Goal: Task Accomplishment & Management: Manage account settings

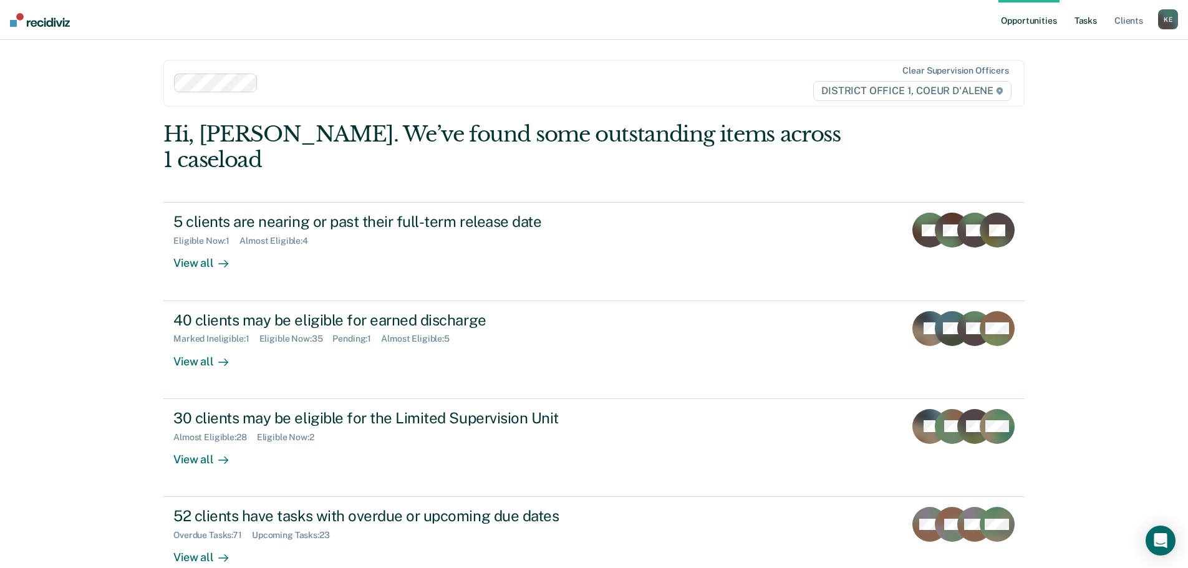
click at [1089, 17] on link "Tasks" at bounding box center [1085, 20] width 27 height 40
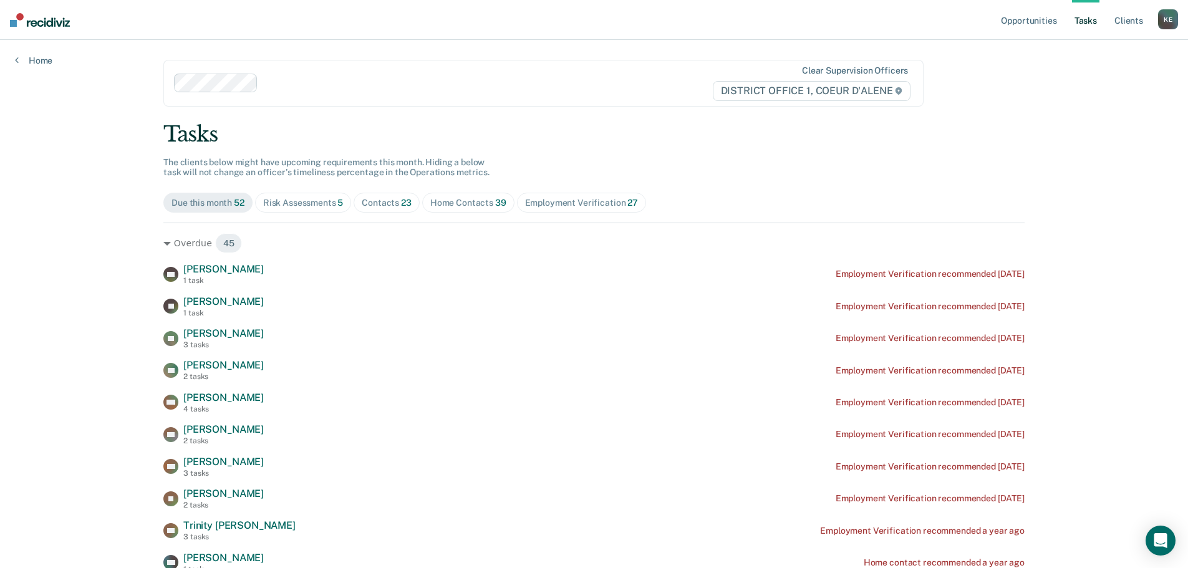
click at [386, 205] on div "Contacts 23" at bounding box center [387, 203] width 50 height 11
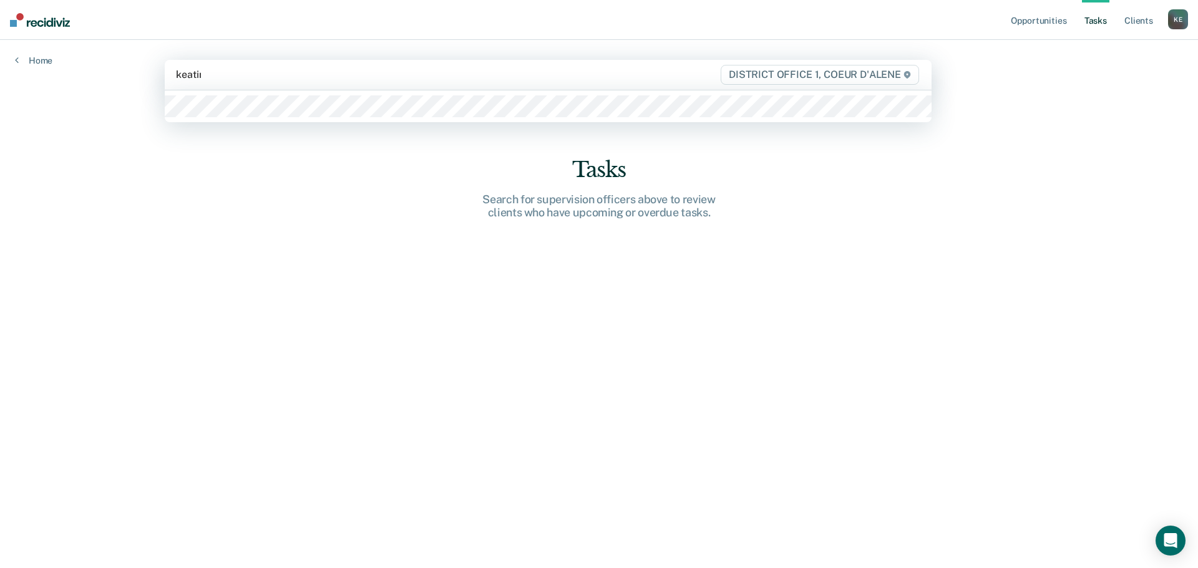
type input "[PERSON_NAME]"
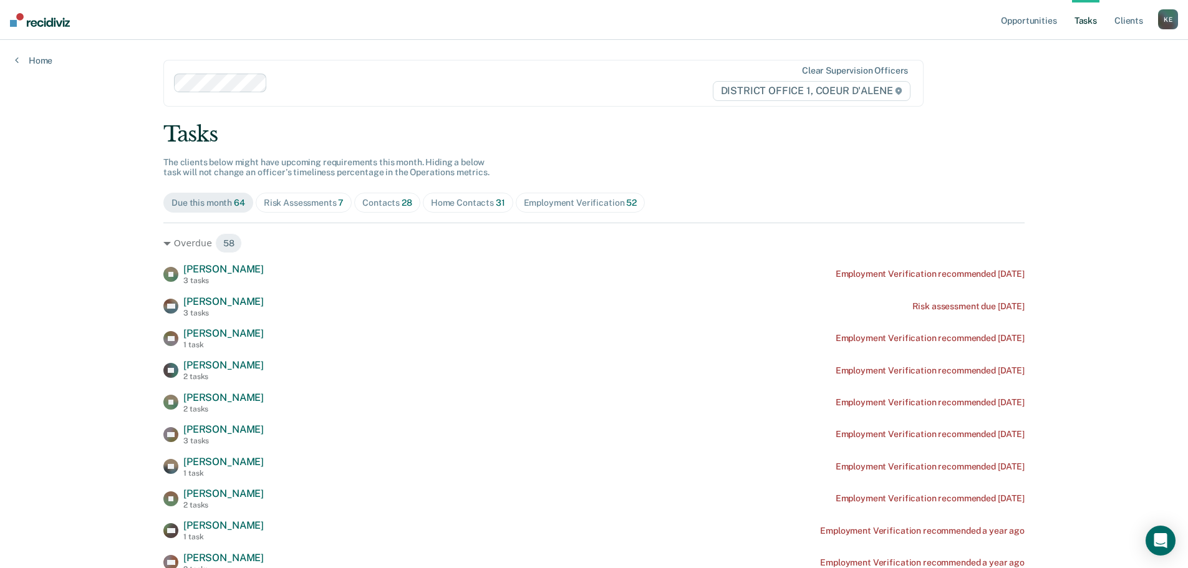
click at [381, 203] on div "Contacts 28" at bounding box center [387, 203] width 50 height 11
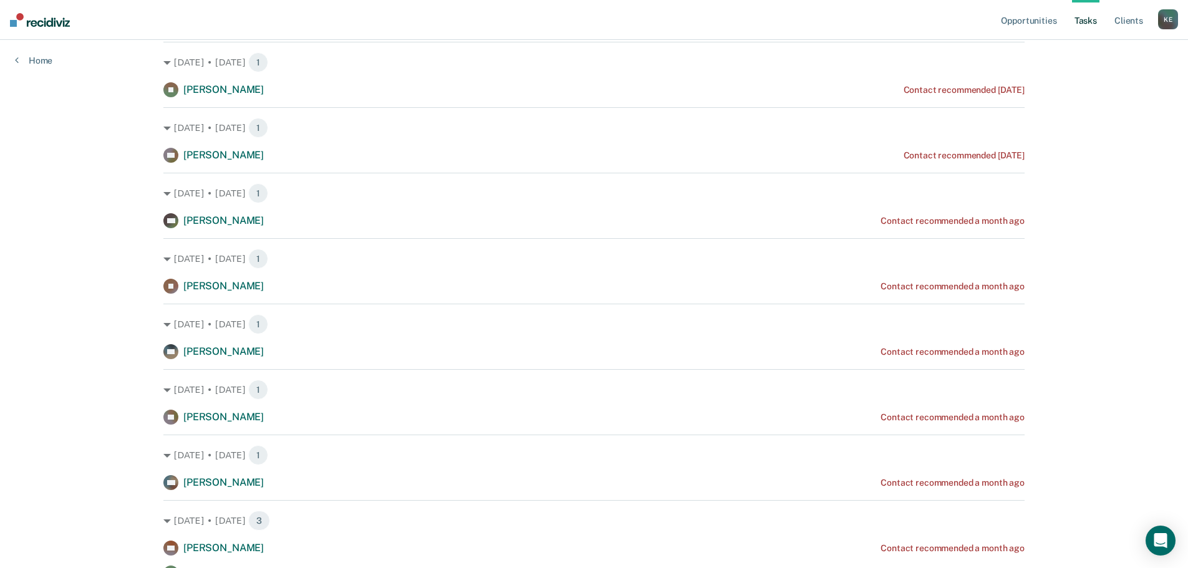
scroll to position [374, 0]
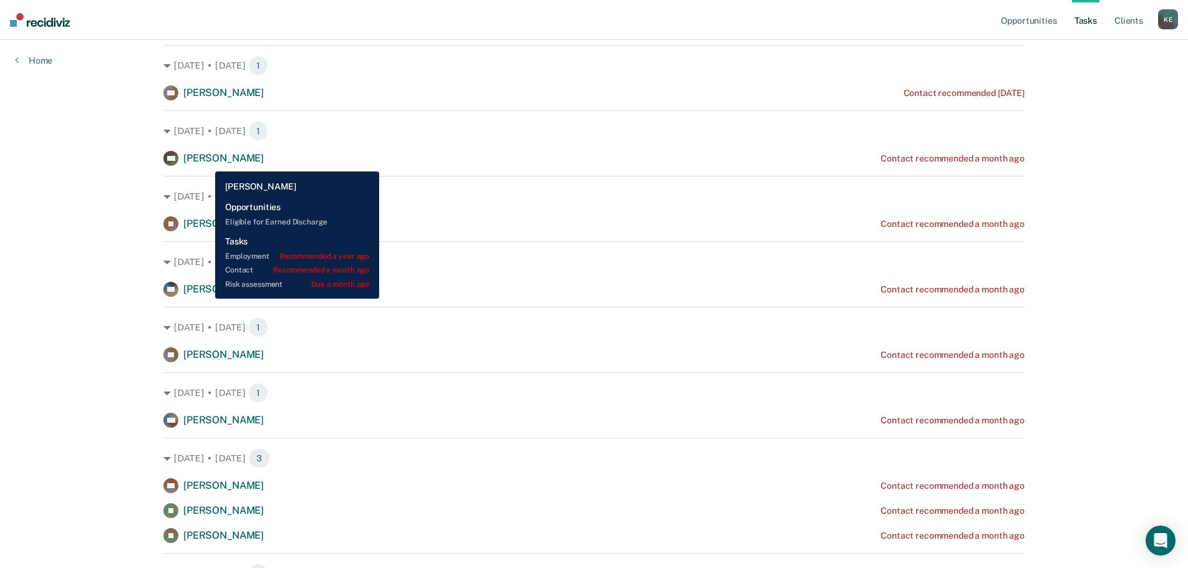
click at [206, 162] on span "[PERSON_NAME]" at bounding box center [223, 158] width 80 height 12
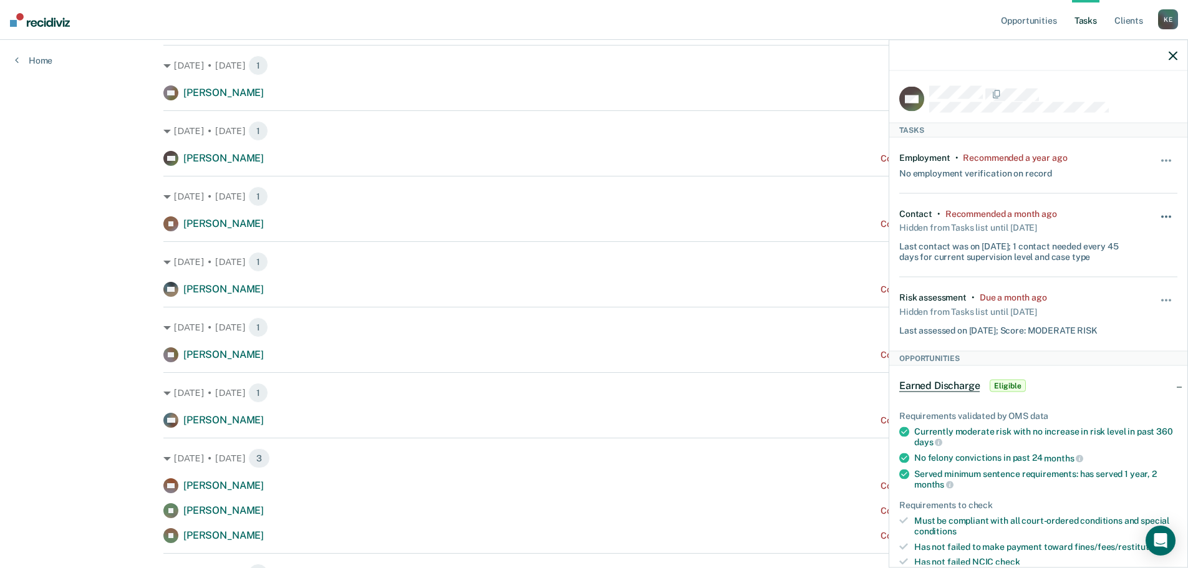
click at [1169, 215] on span "button" at bounding box center [1170, 216] width 2 height 2
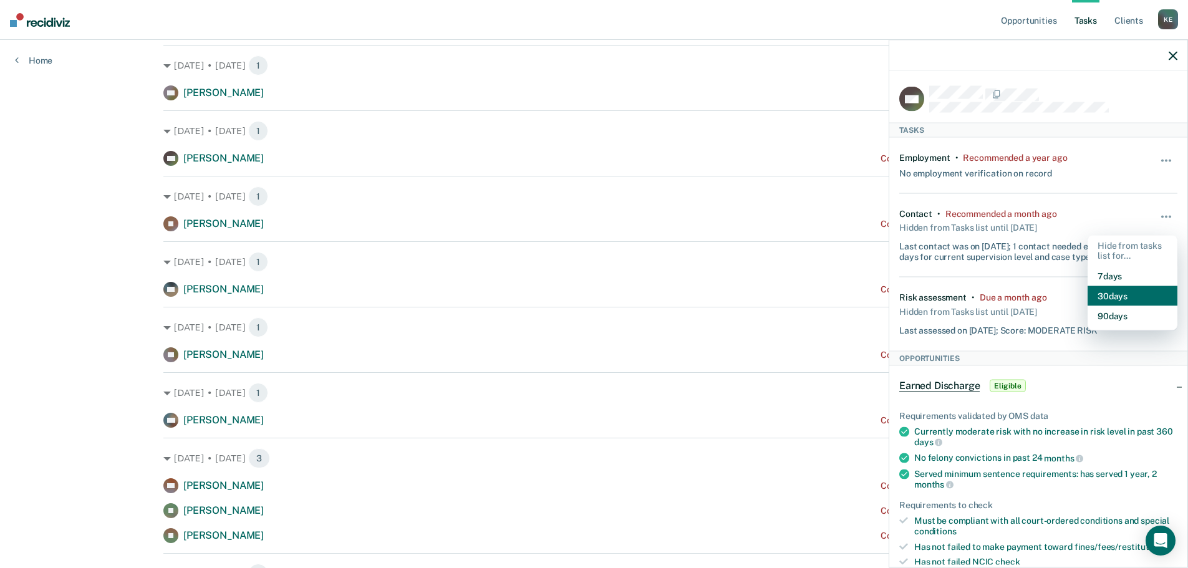
click at [1116, 301] on button "30 days" at bounding box center [1133, 296] width 90 height 20
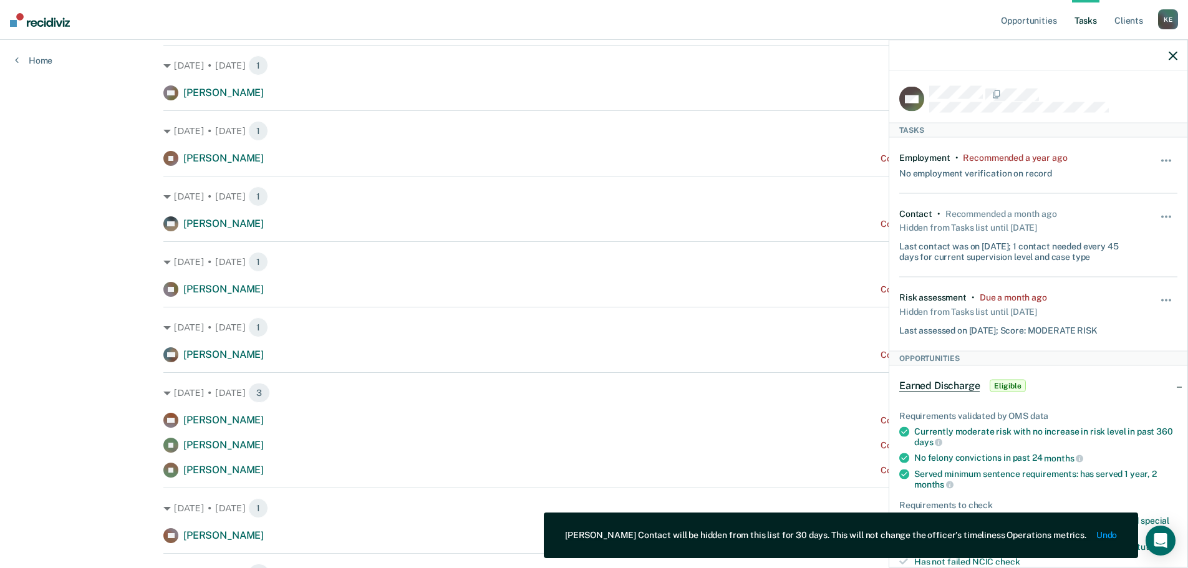
click at [1168, 52] on div at bounding box center [1039, 55] width 298 height 31
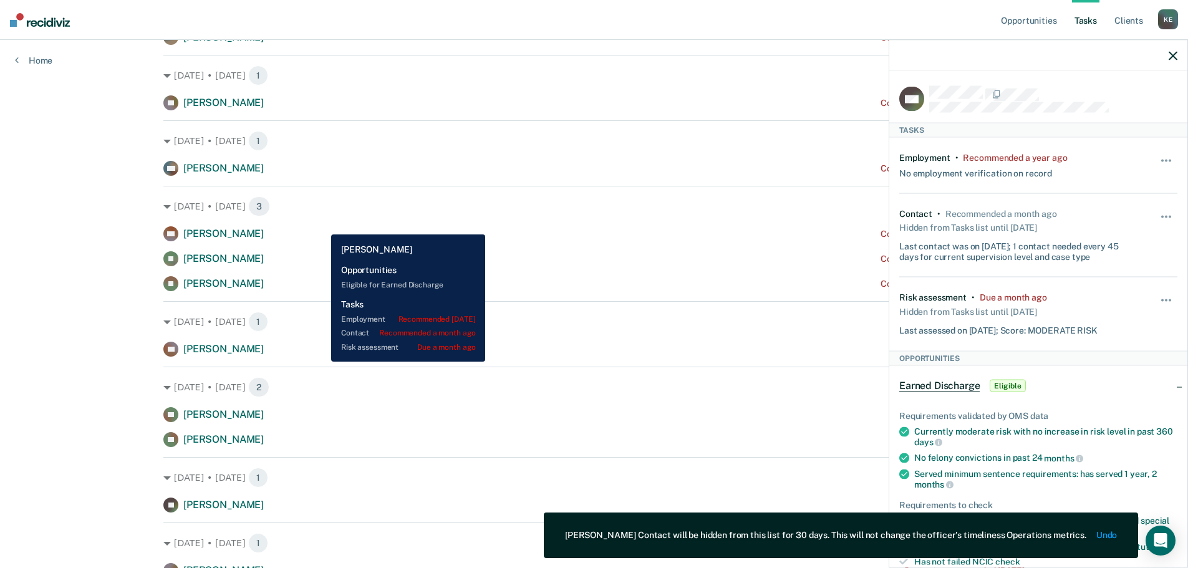
scroll to position [561, 0]
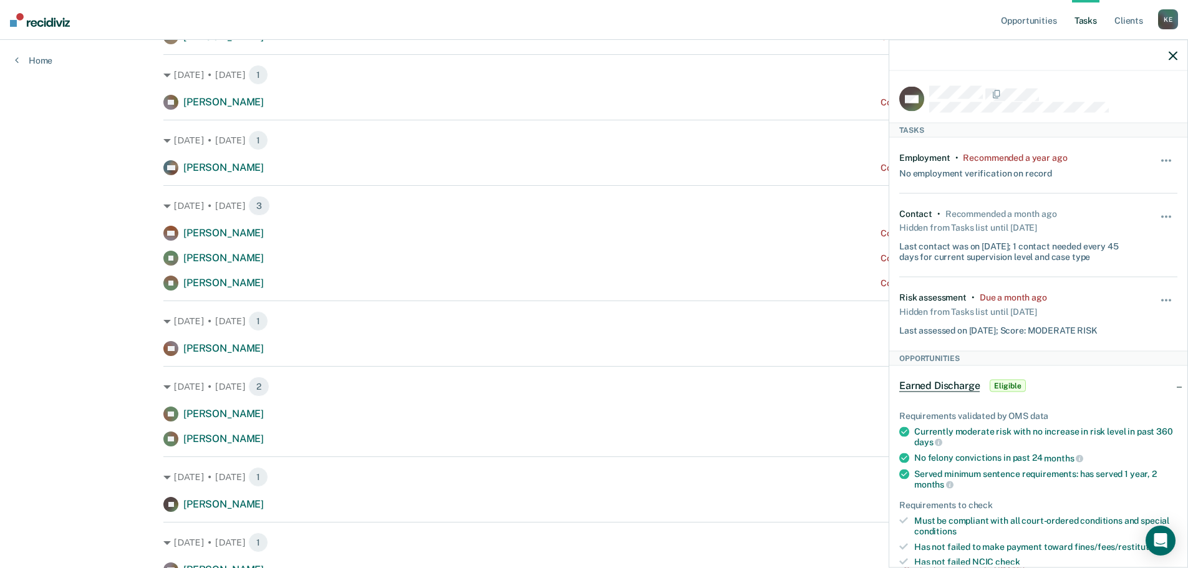
click at [1172, 57] on icon "button" at bounding box center [1173, 55] width 9 height 9
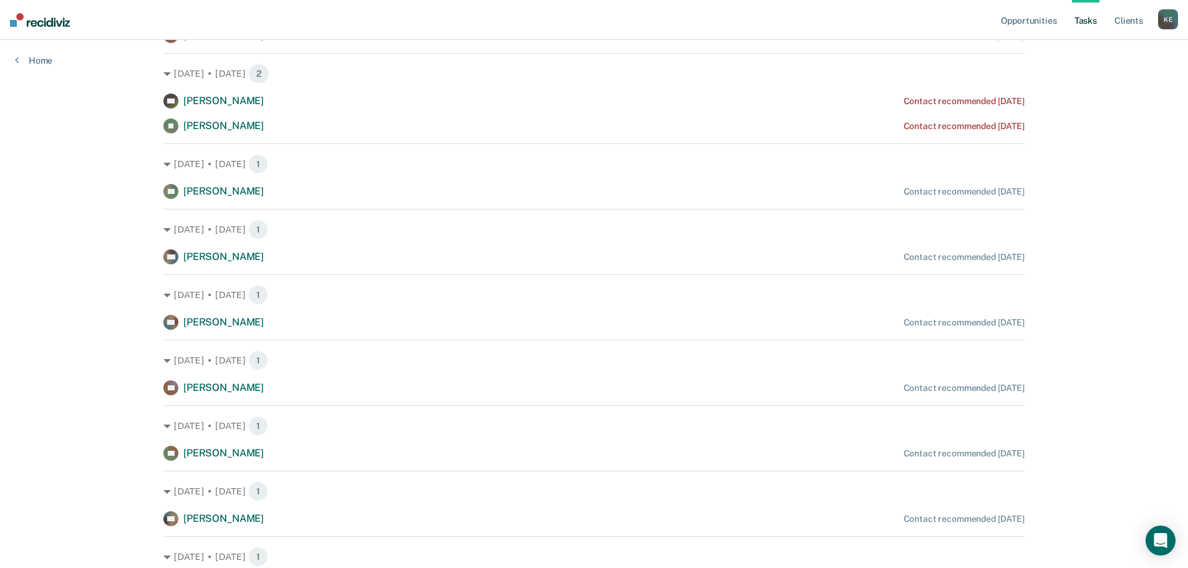
scroll to position [1185, 0]
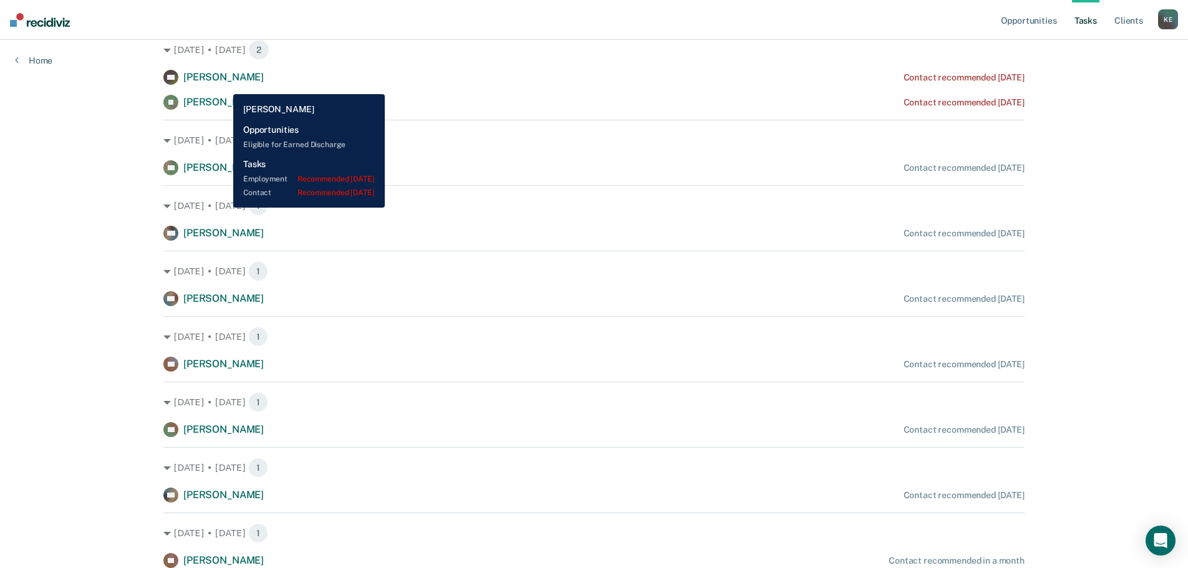
click at [224, 85] on div "DQ [PERSON_NAME]" at bounding box center [213, 77] width 100 height 15
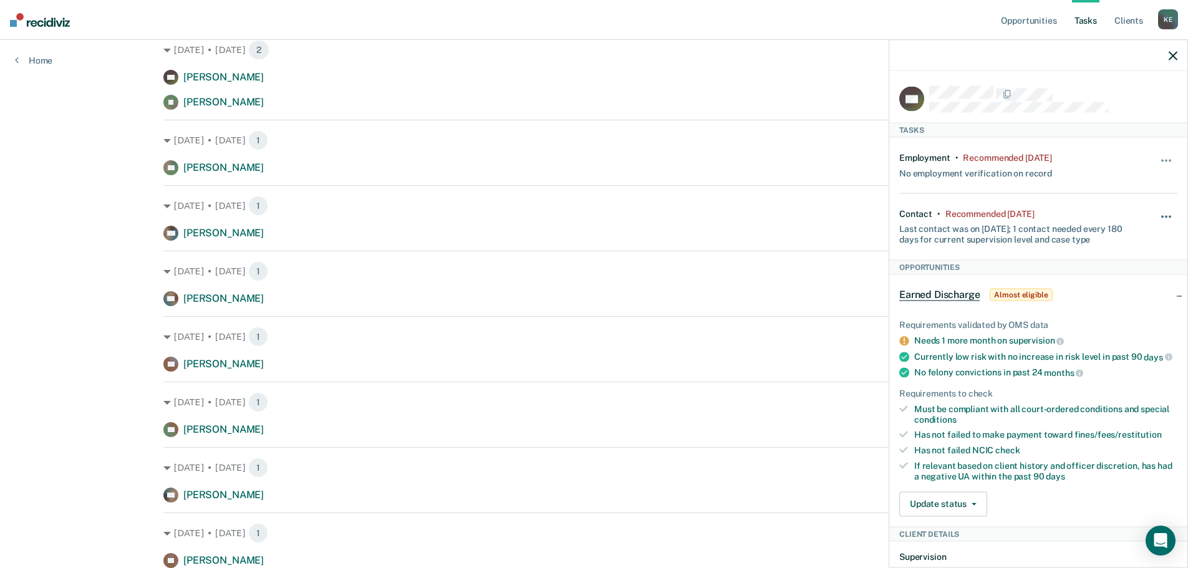
click at [1160, 216] on button "button" at bounding box center [1167, 223] width 21 height 20
click at [1101, 316] on button "90 days" at bounding box center [1133, 316] width 90 height 20
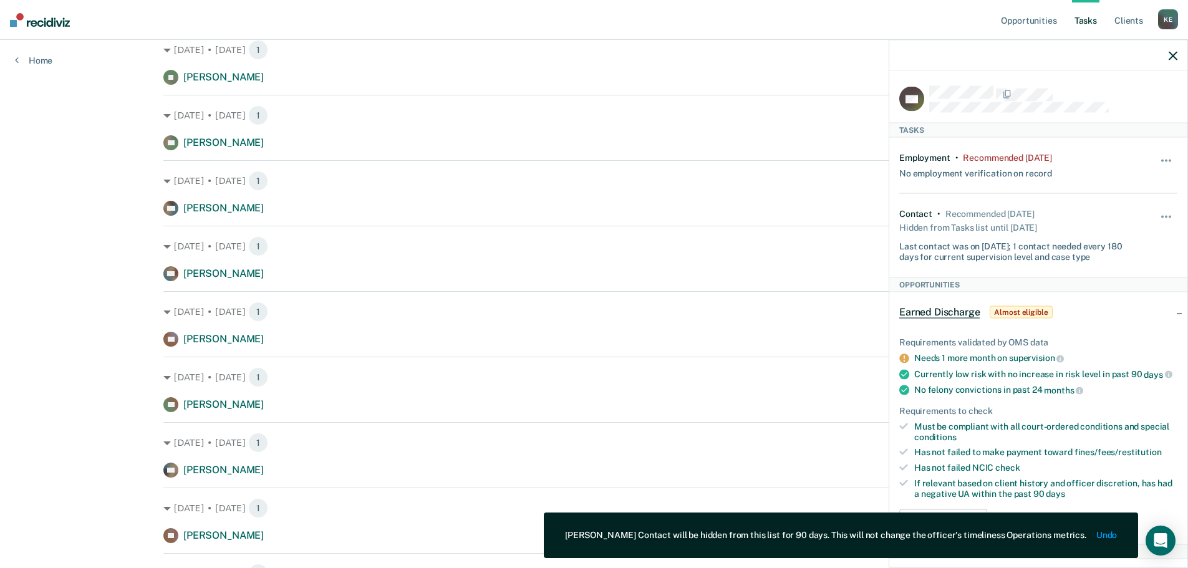
click at [1175, 58] on icon "button" at bounding box center [1173, 55] width 9 height 9
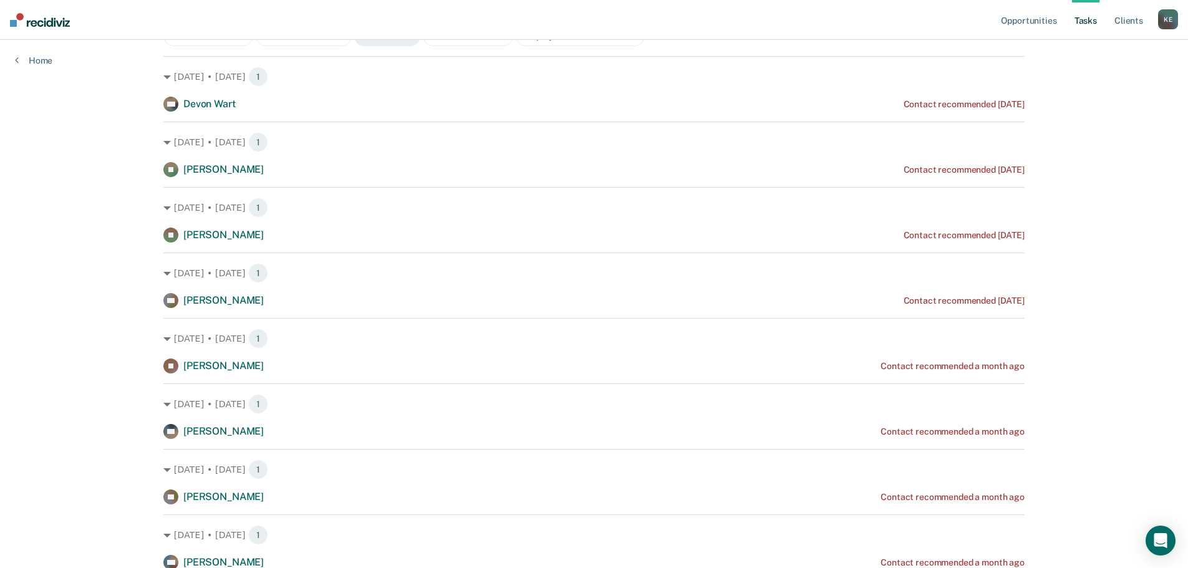
scroll to position [0, 0]
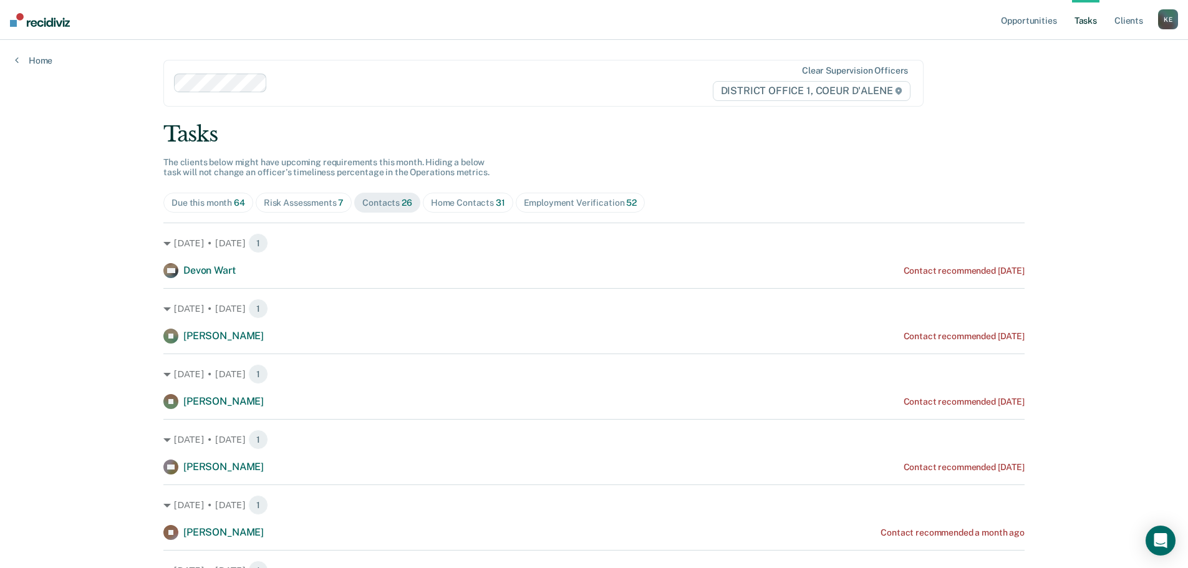
click at [298, 207] on div "Risk Assessments 7" at bounding box center [304, 203] width 80 height 11
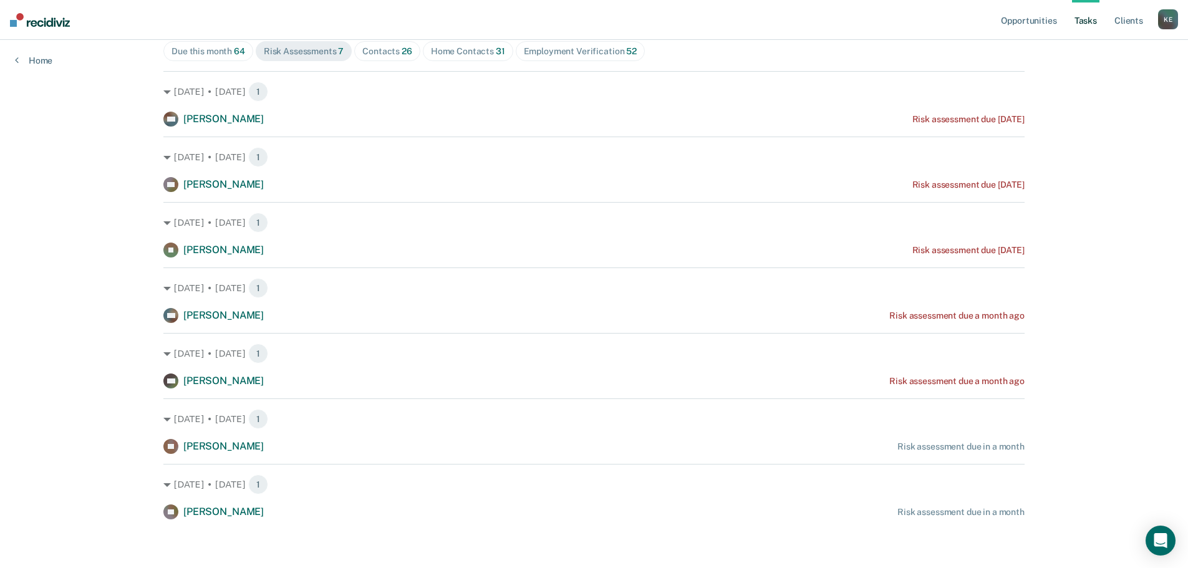
scroll to position [153, 0]
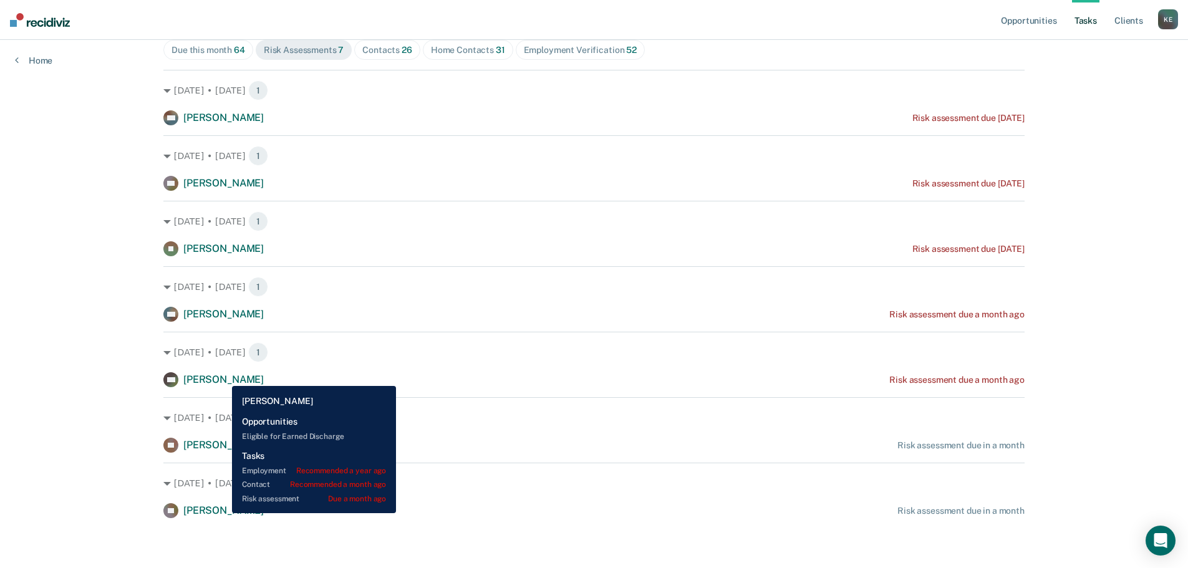
click at [223, 377] on span "[PERSON_NAME]" at bounding box center [223, 380] width 80 height 12
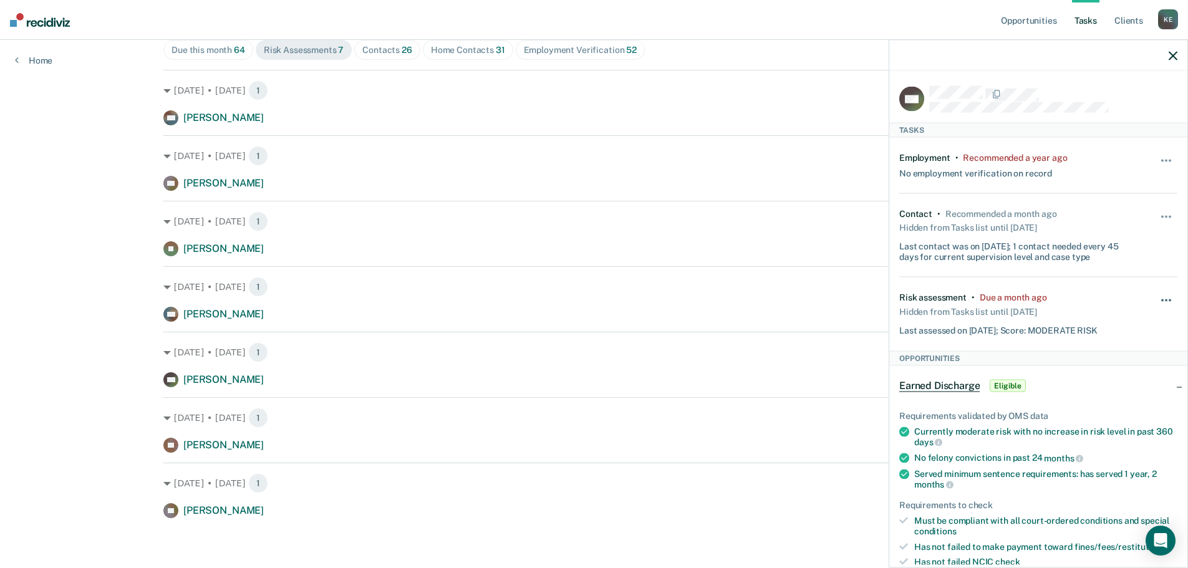
click at [1165, 299] on span "button" at bounding box center [1166, 300] width 2 height 2
click at [1125, 391] on button "90 days" at bounding box center [1133, 400] width 90 height 20
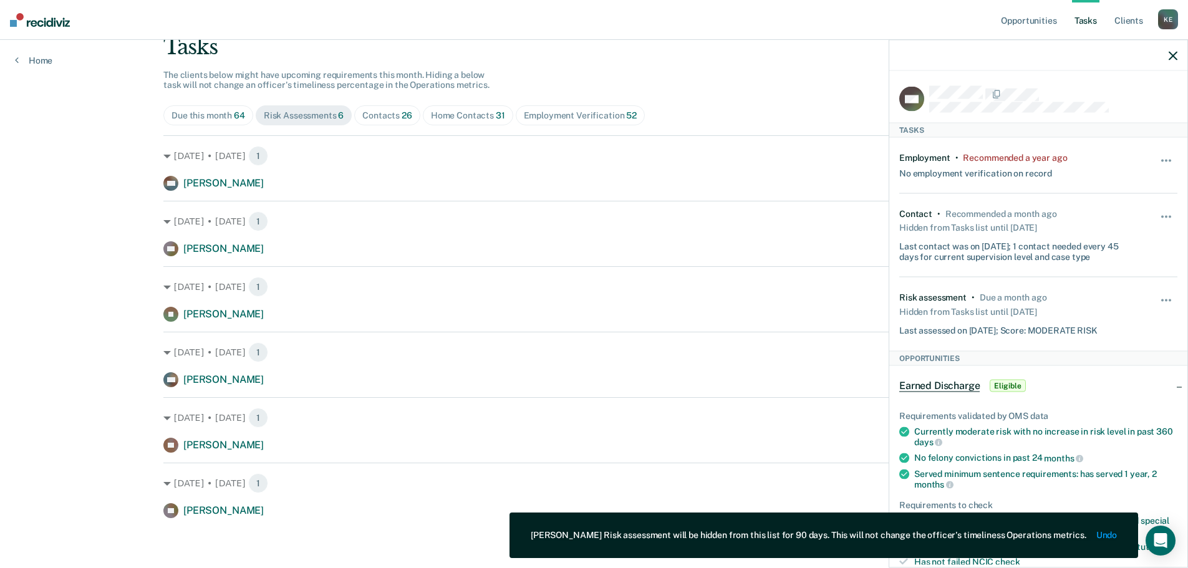
scroll to position [87, 0]
click at [1170, 49] on div at bounding box center [1039, 55] width 298 height 31
click at [1185, 64] on div at bounding box center [1039, 55] width 298 height 31
click at [1171, 51] on icon "button" at bounding box center [1173, 55] width 9 height 9
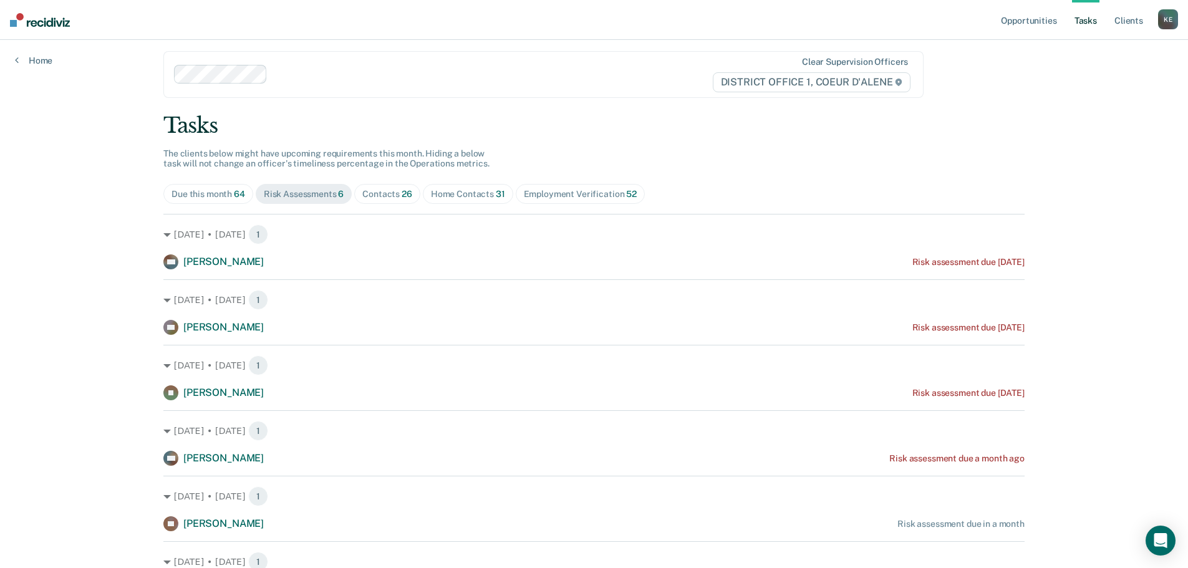
scroll to position [0, 0]
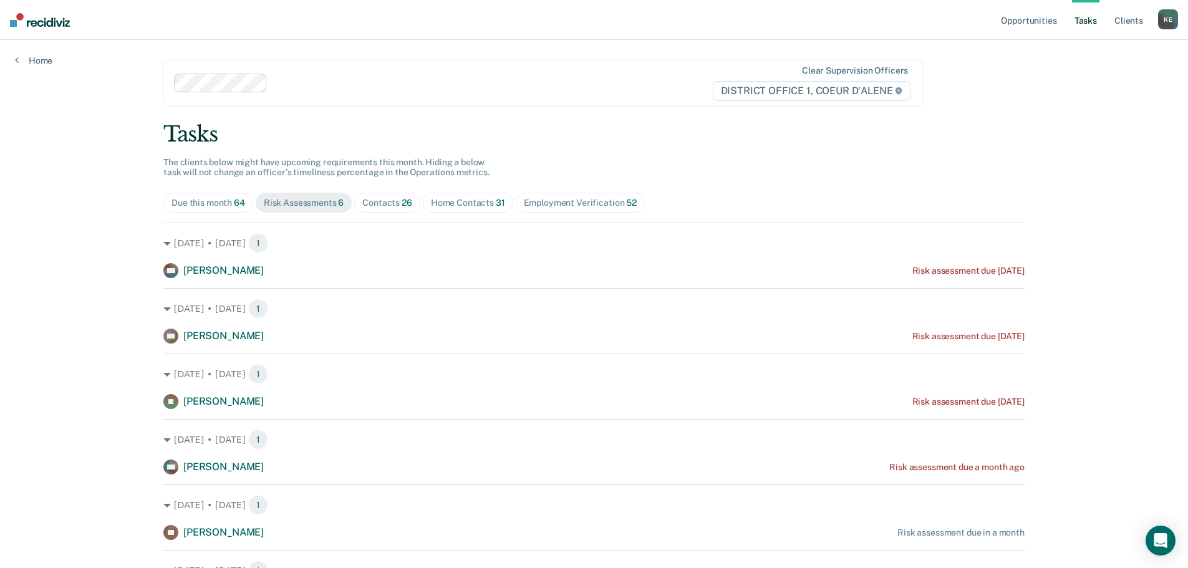
click at [379, 203] on div "Contacts 26" at bounding box center [387, 203] width 50 height 11
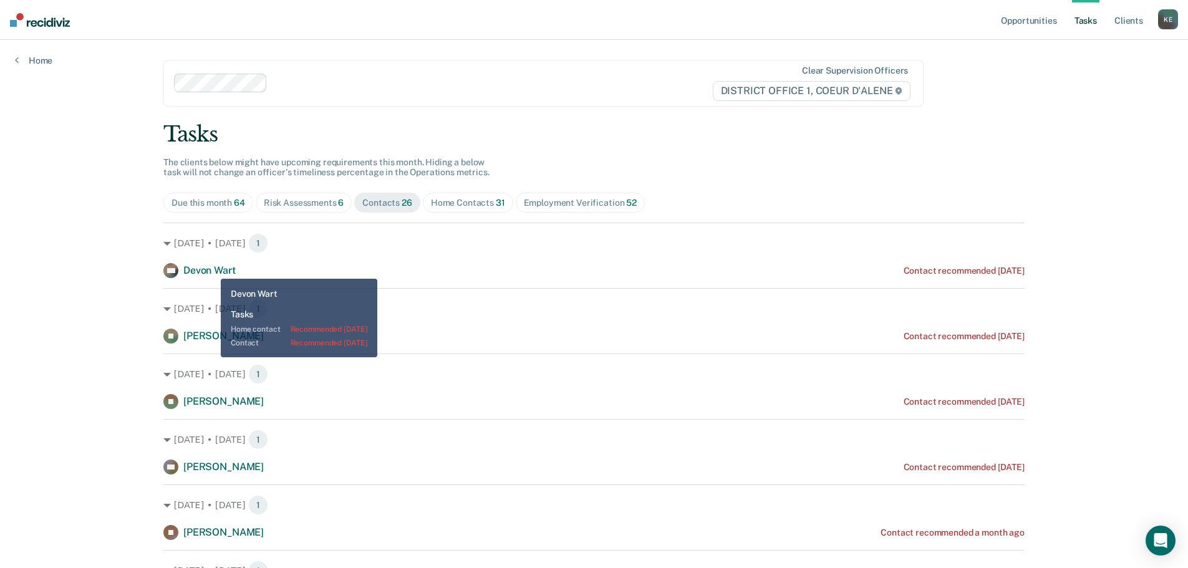
click at [211, 269] on span "Devon Wart" at bounding box center [209, 271] width 52 height 12
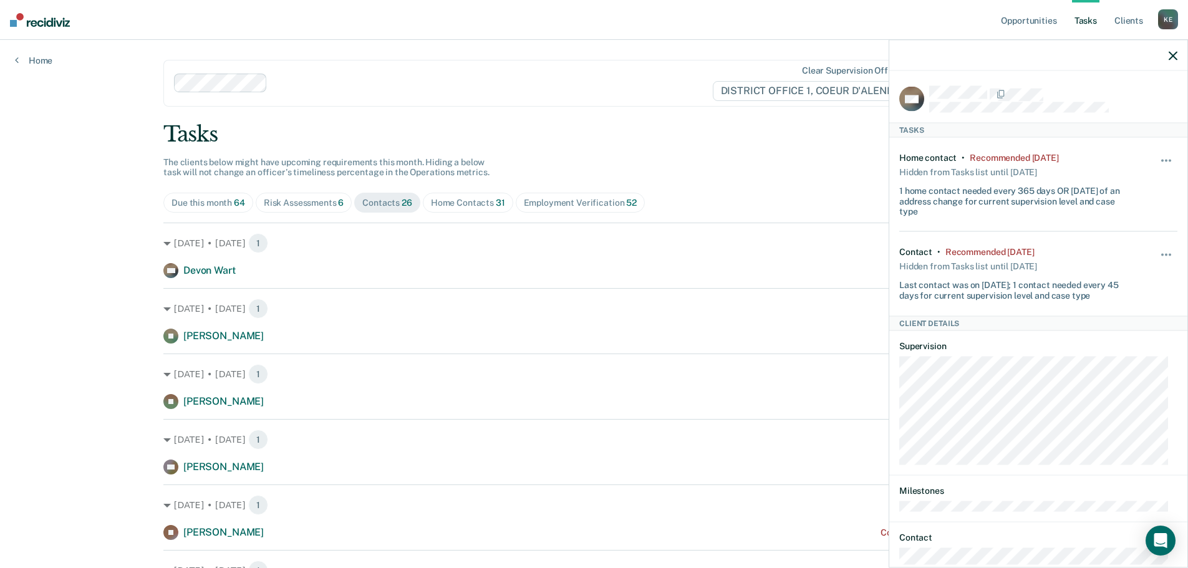
drag, startPoint x: 898, startPoint y: 176, endPoint x: 625, endPoint y: 114, distance: 279.7
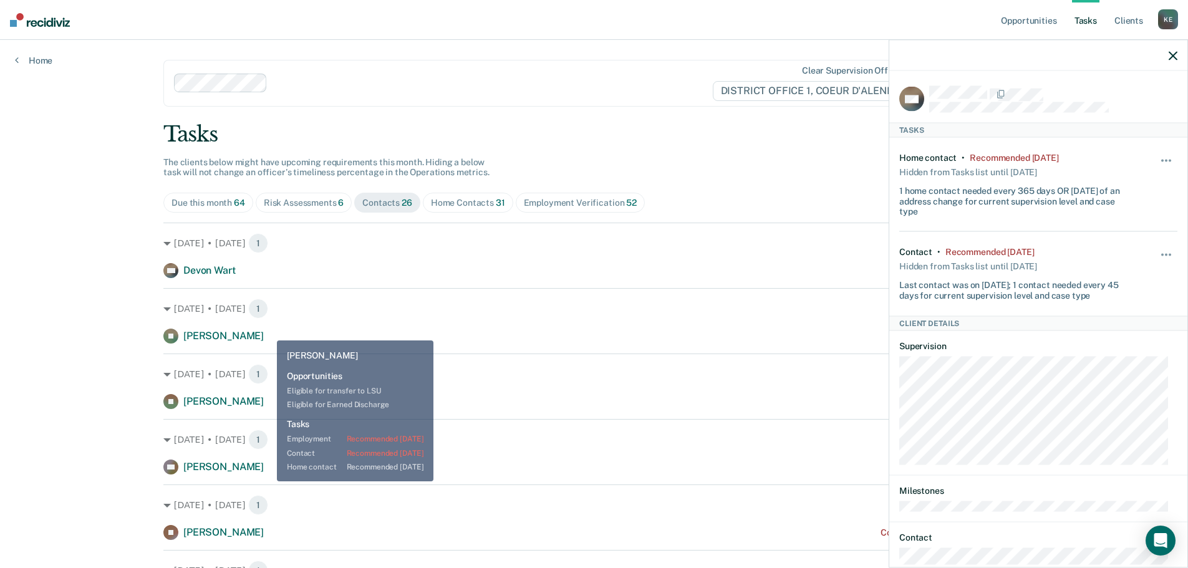
click at [264, 331] on span "[PERSON_NAME]" at bounding box center [223, 336] width 80 height 12
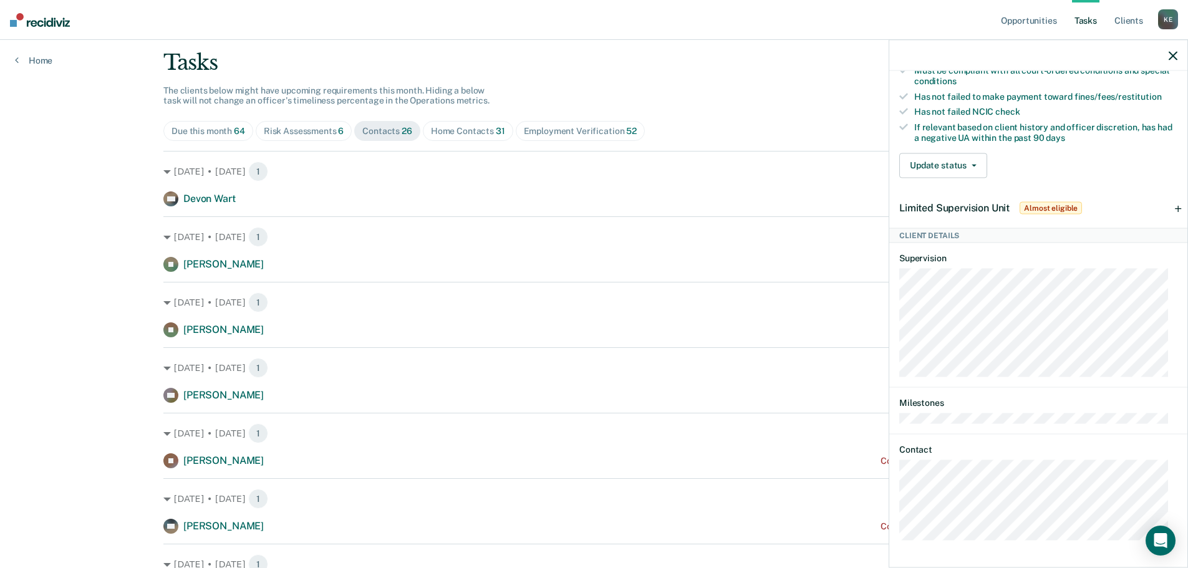
scroll to position [62, 0]
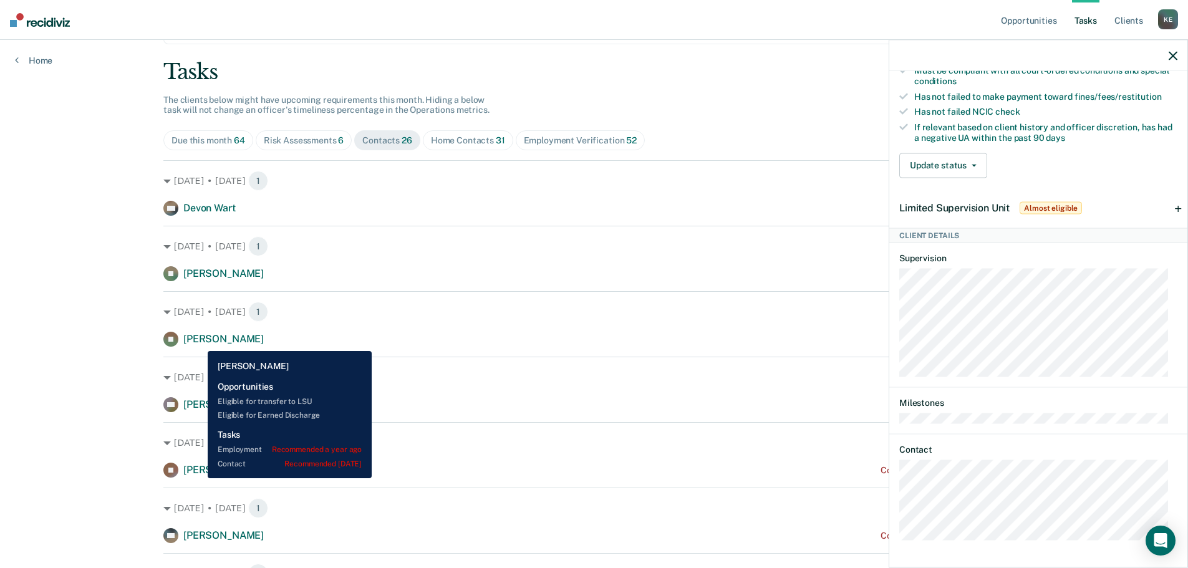
click at [198, 342] on span "[PERSON_NAME]" at bounding box center [223, 339] width 80 height 12
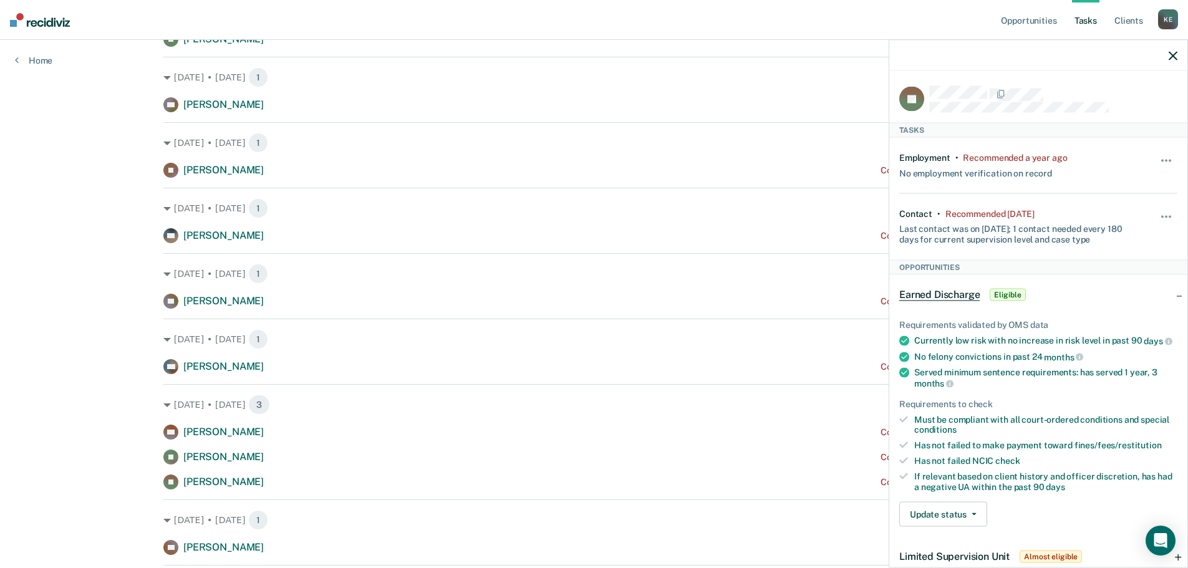
scroll to position [250, 0]
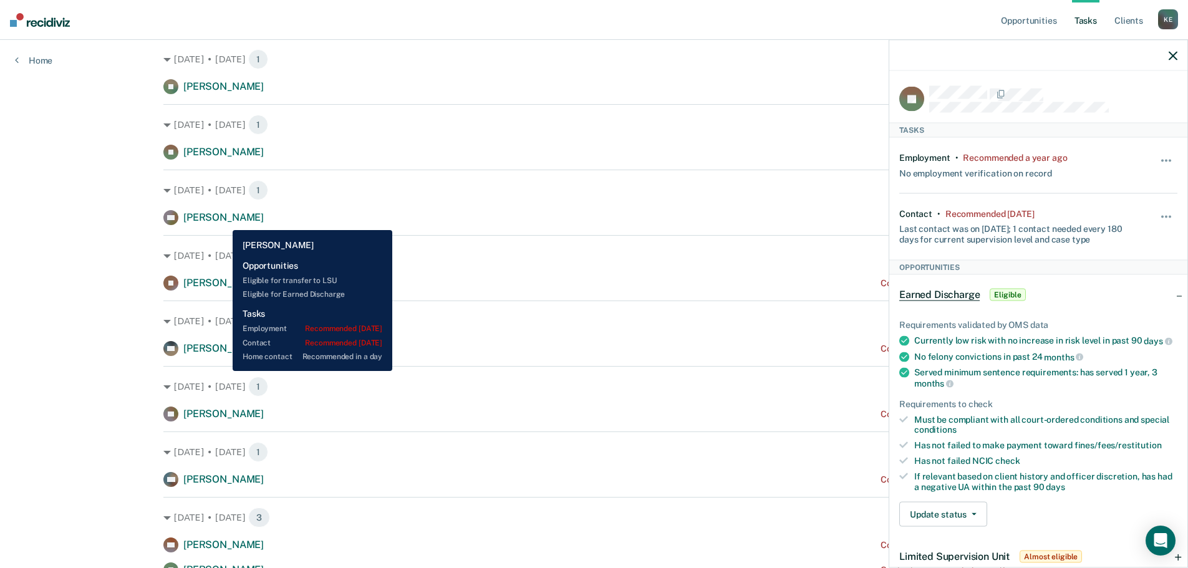
click at [223, 221] on span "[PERSON_NAME]" at bounding box center [223, 217] width 80 height 12
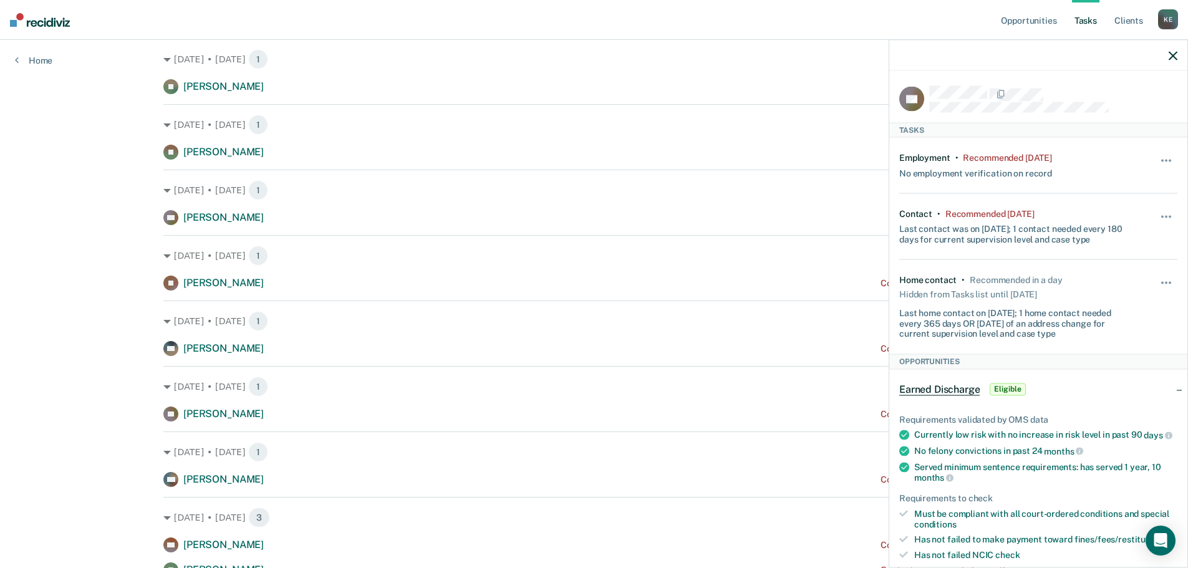
click at [1171, 56] on icon "button" at bounding box center [1173, 55] width 9 height 9
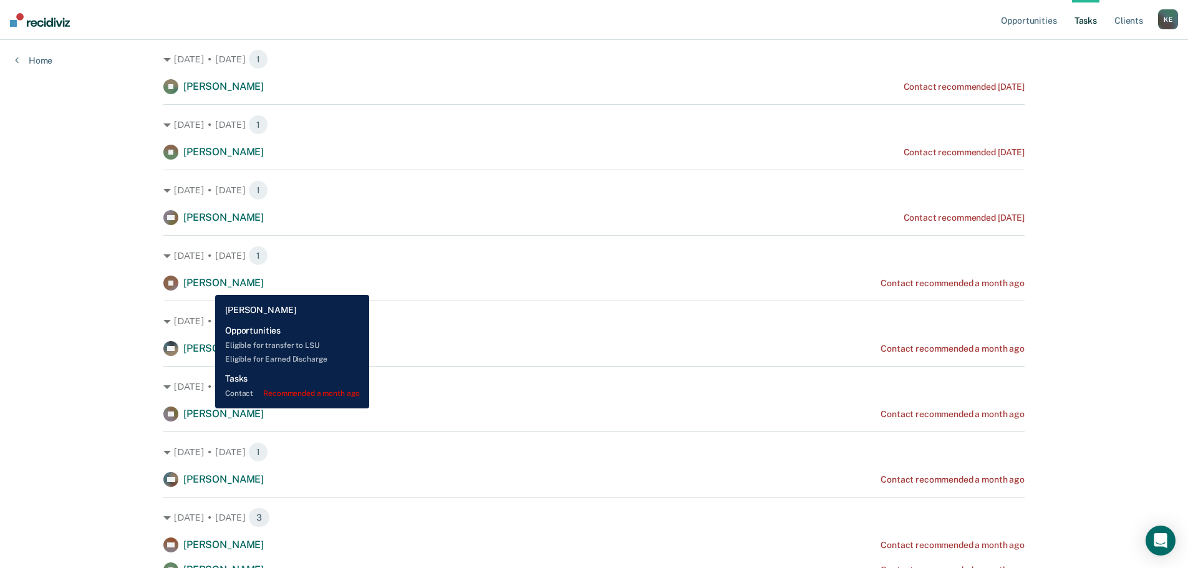
click at [206, 286] on span "[PERSON_NAME]" at bounding box center [223, 283] width 80 height 12
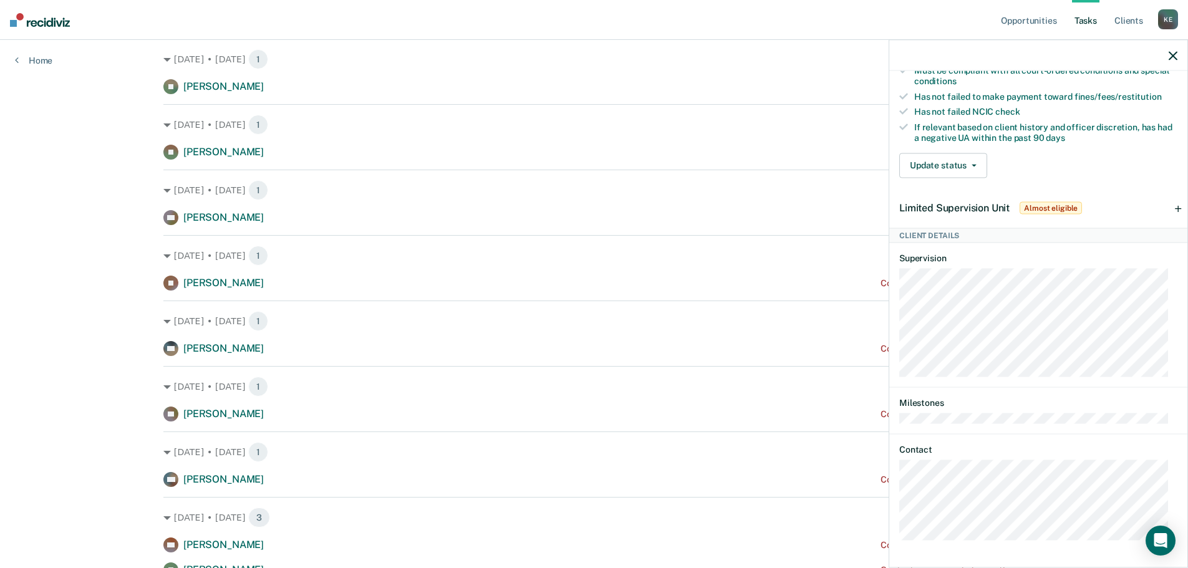
scroll to position [320, 0]
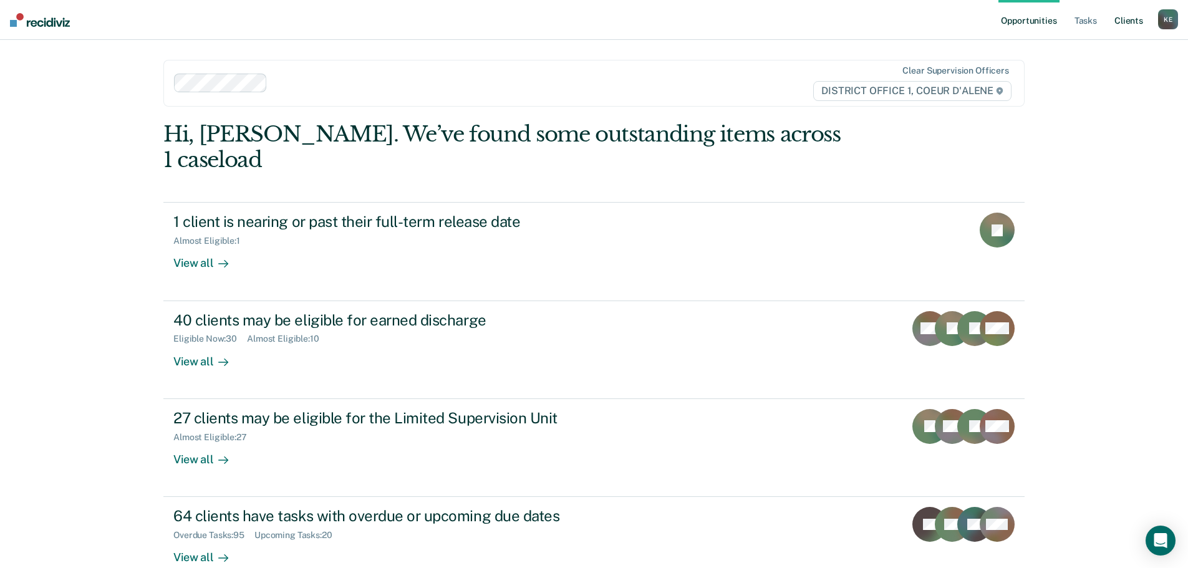
click at [1130, 21] on link "Client s" at bounding box center [1129, 20] width 34 height 40
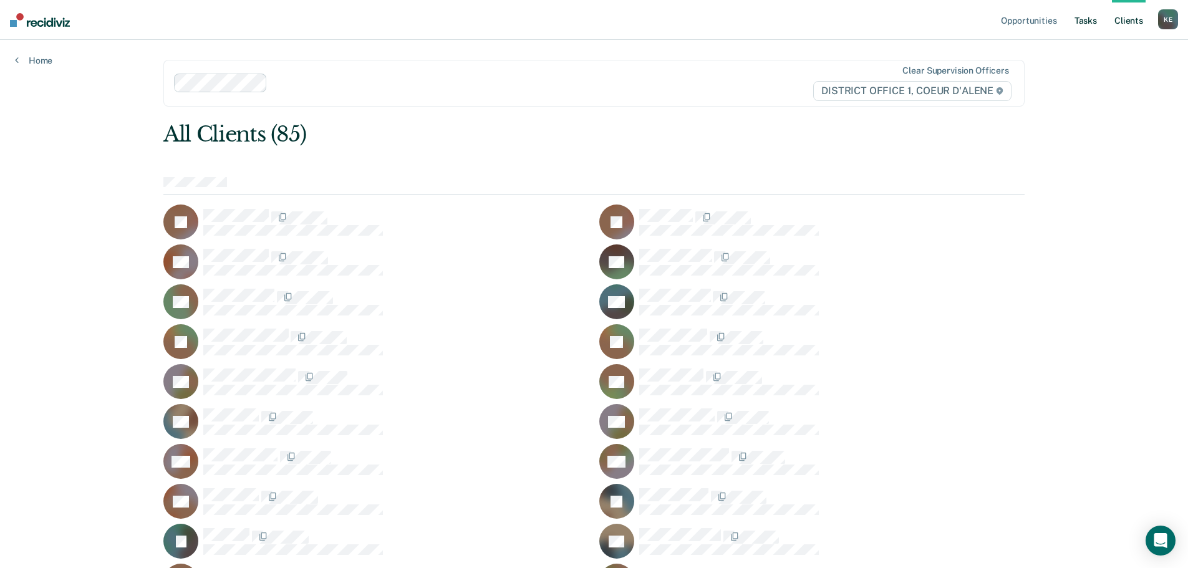
click at [1095, 22] on link "Tasks" at bounding box center [1085, 20] width 27 height 40
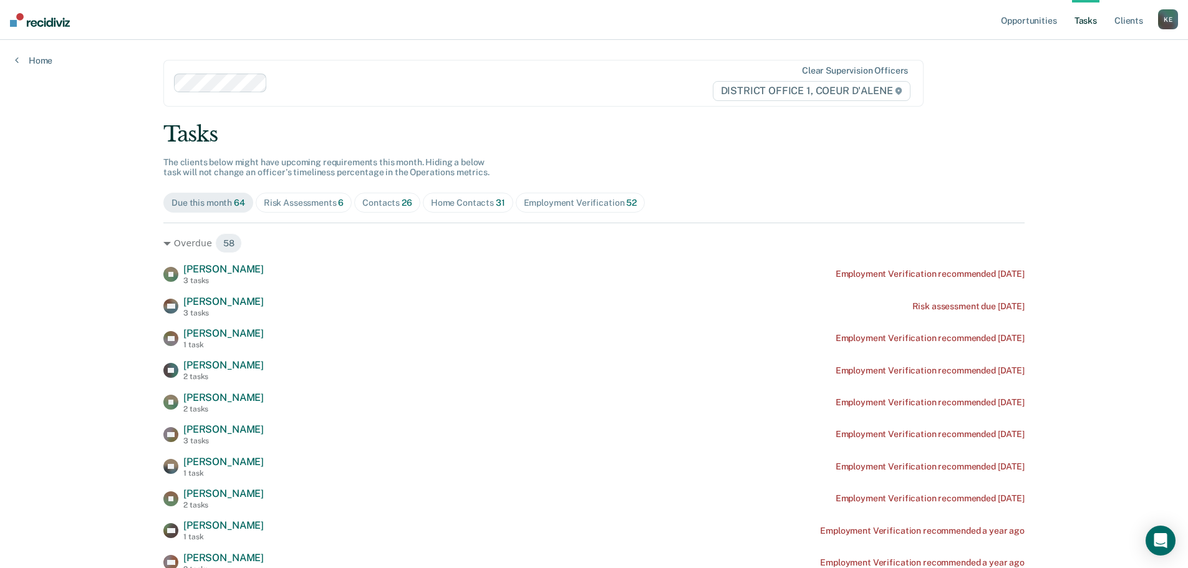
click at [386, 202] on div "Contacts 26" at bounding box center [387, 203] width 50 height 11
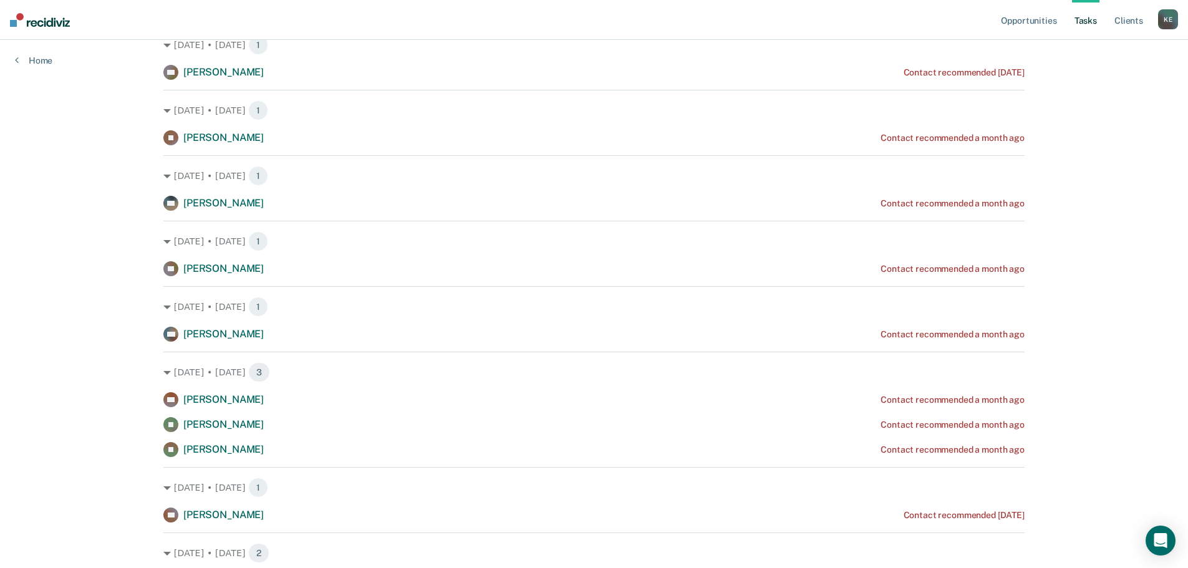
scroll to position [374, 0]
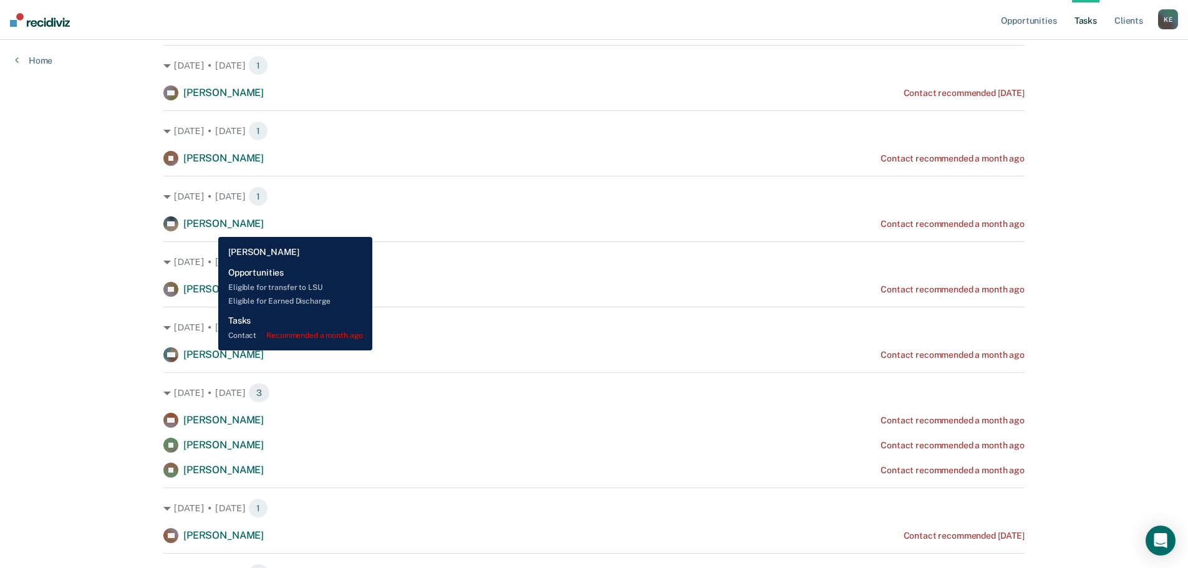
click at [209, 228] on span "[PERSON_NAME]" at bounding box center [223, 224] width 80 height 12
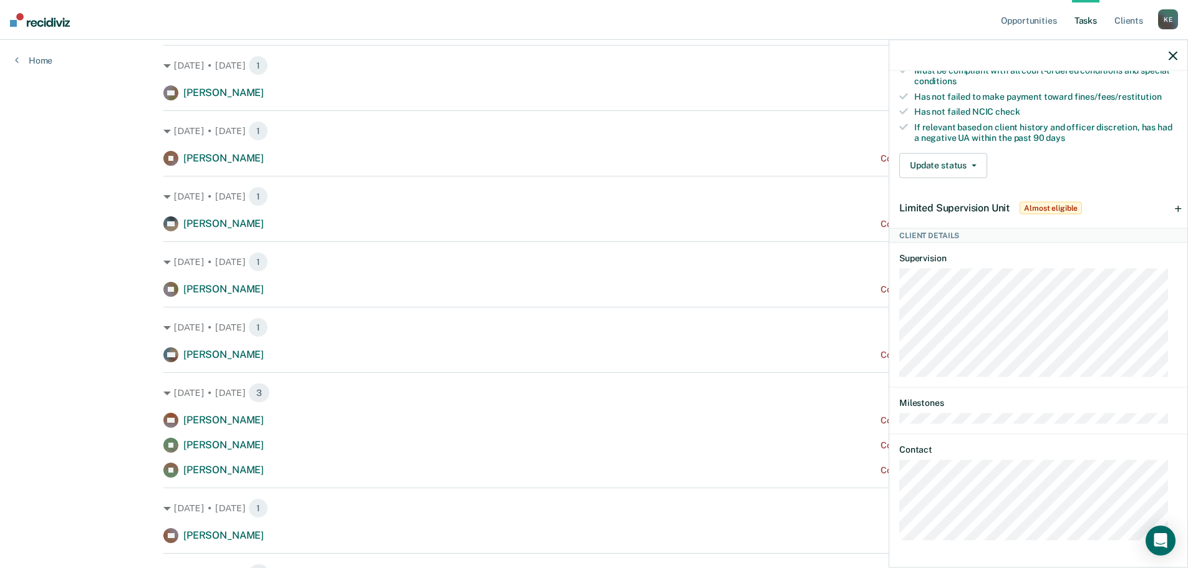
scroll to position [320, 0]
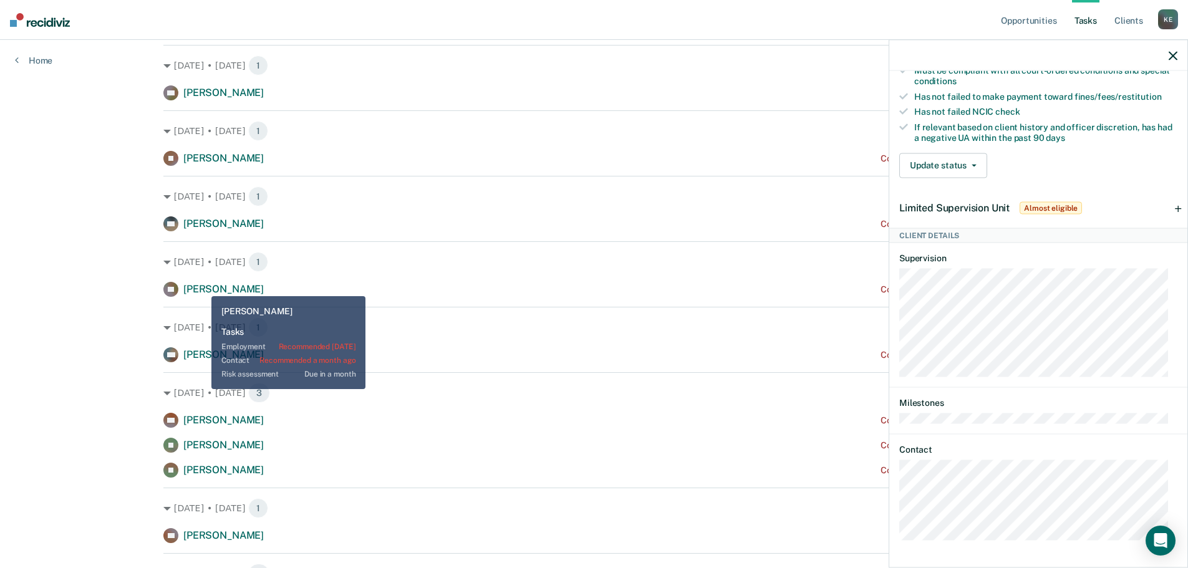
click at [202, 286] on span "[PERSON_NAME]" at bounding box center [223, 289] width 80 height 12
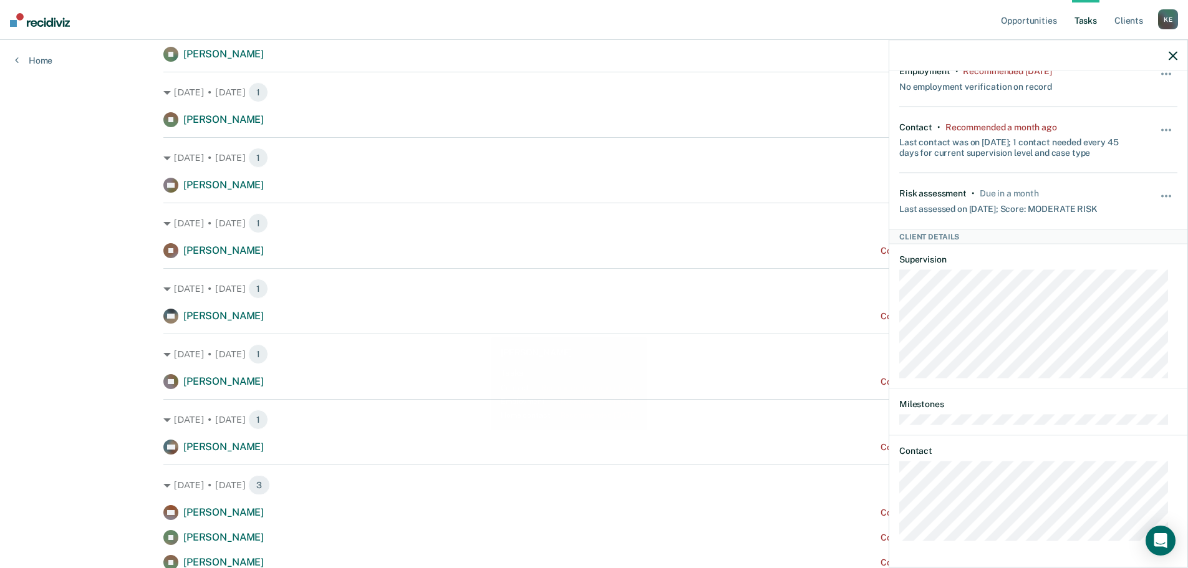
scroll to position [250, 0]
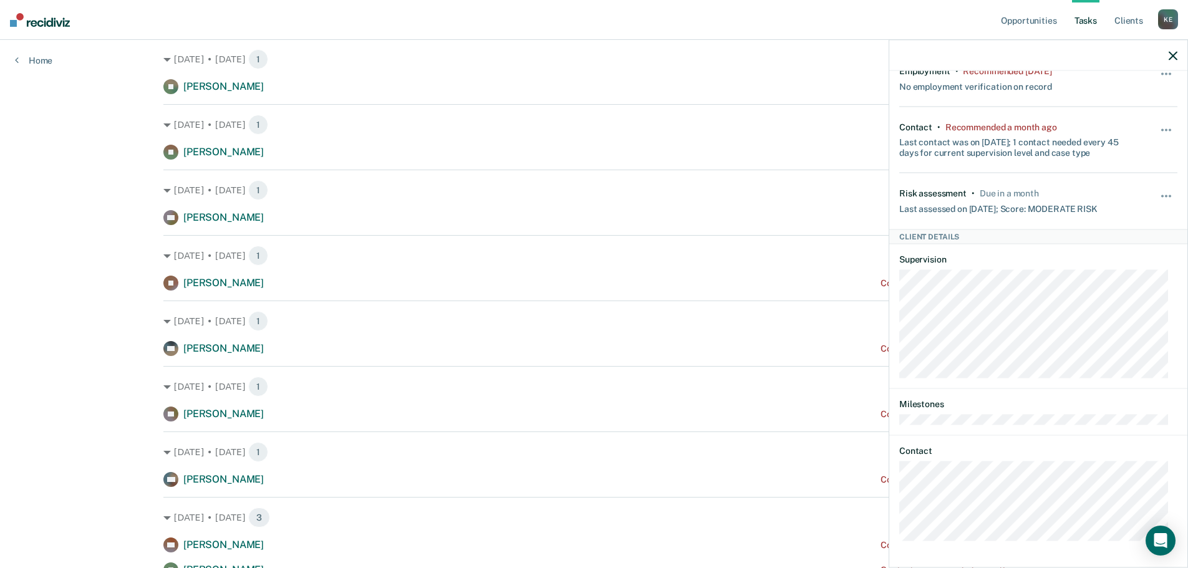
click at [1176, 58] on icon "button" at bounding box center [1173, 55] width 9 height 9
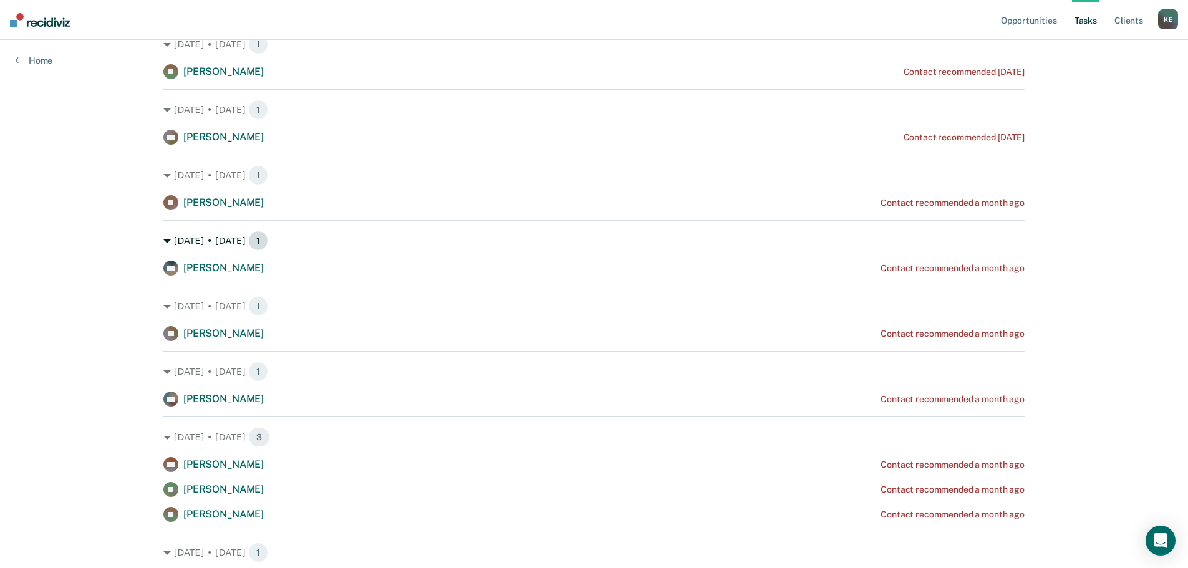
scroll to position [437, 0]
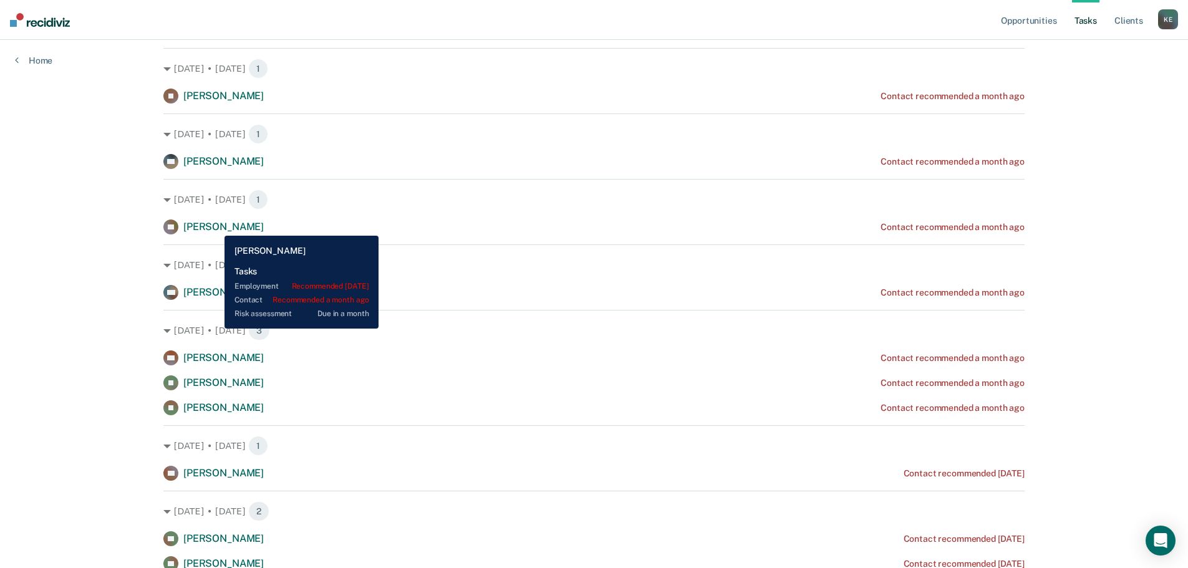
click at [215, 226] on span "[PERSON_NAME]" at bounding box center [223, 227] width 80 height 12
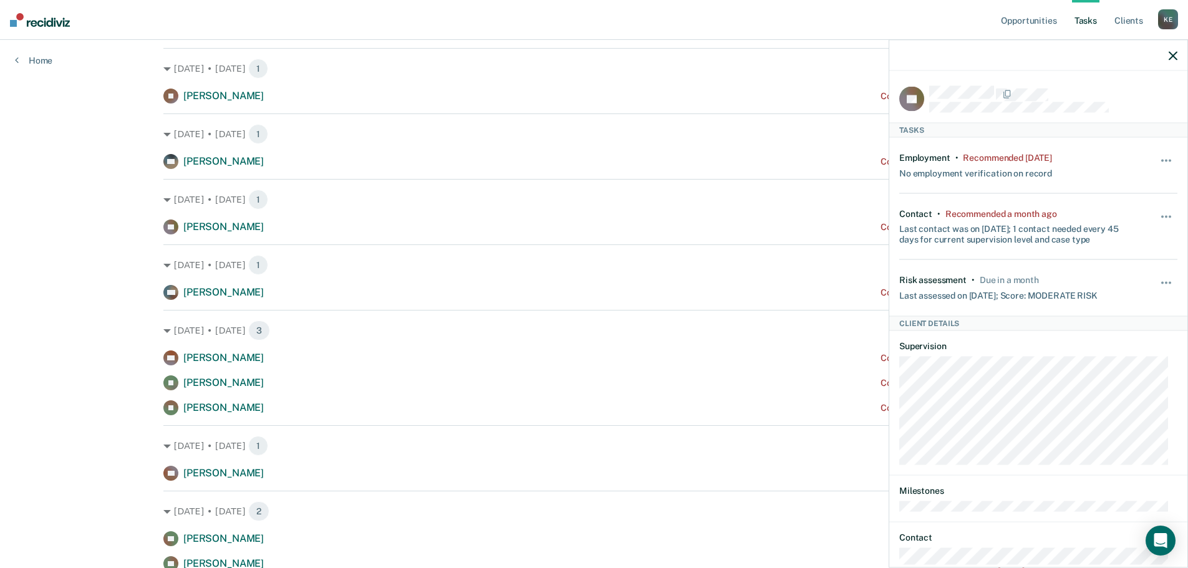
click at [1168, 54] on div at bounding box center [1039, 55] width 298 height 31
click at [1170, 56] on icon "button" at bounding box center [1173, 55] width 9 height 9
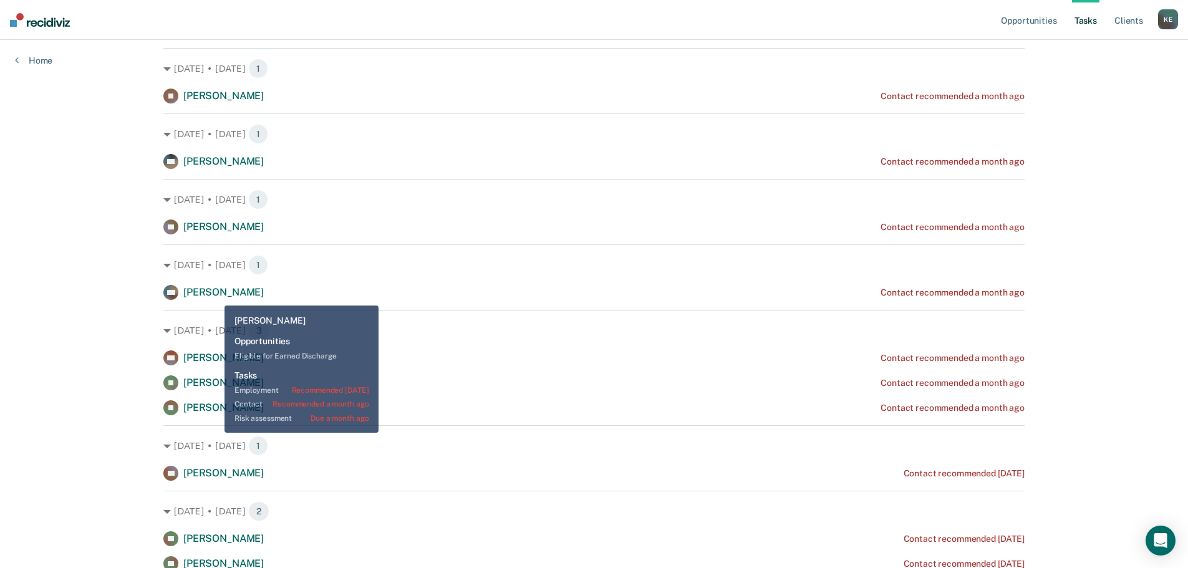
click at [215, 296] on span "[PERSON_NAME]" at bounding box center [223, 292] width 80 height 12
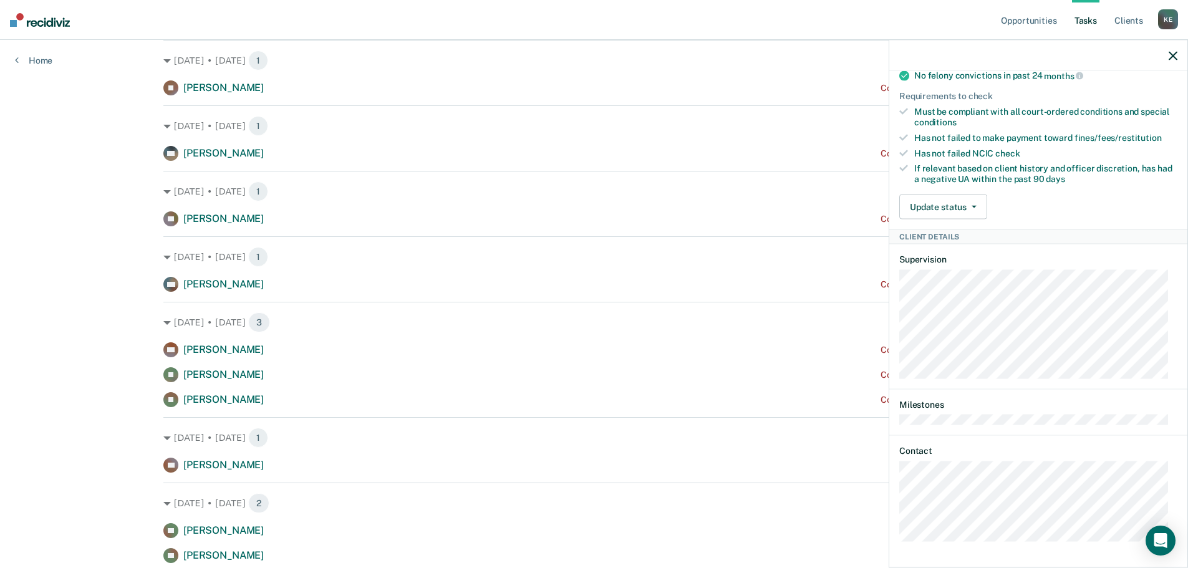
scroll to position [561, 0]
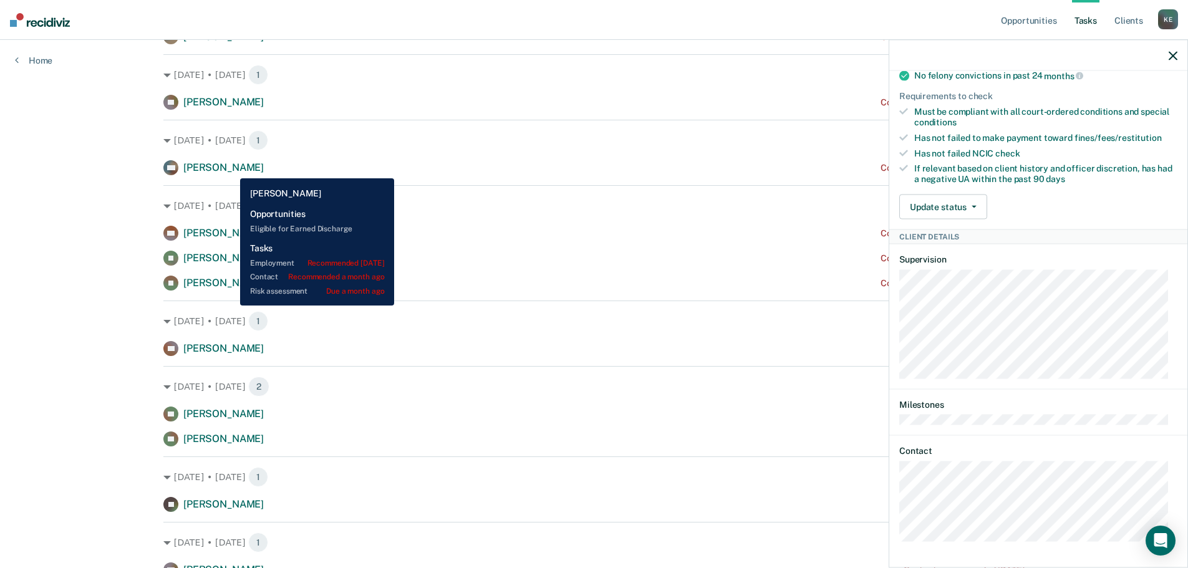
click at [231, 169] on span "[PERSON_NAME]" at bounding box center [223, 168] width 80 height 12
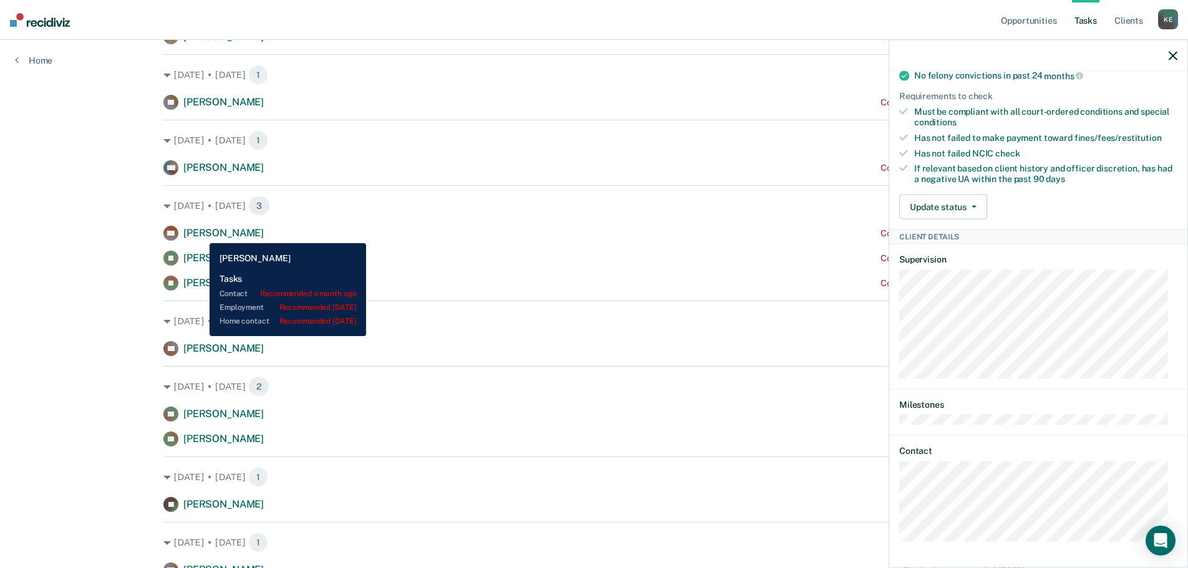
click at [200, 234] on span "[PERSON_NAME]" at bounding box center [223, 233] width 80 height 12
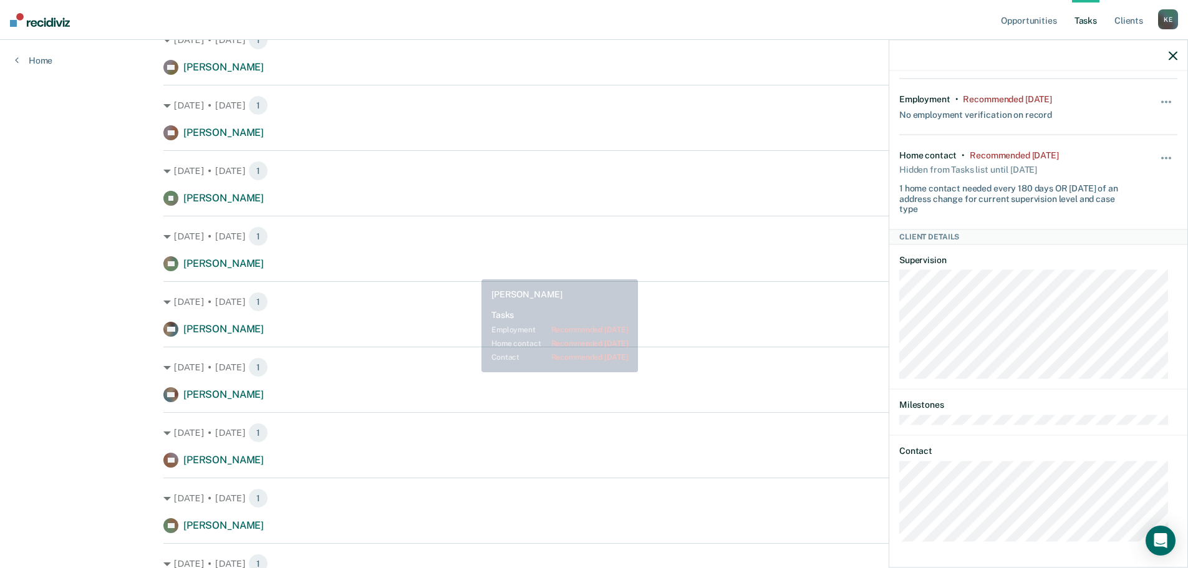
scroll to position [1123, 0]
